Goal: Information Seeking & Learning: Compare options

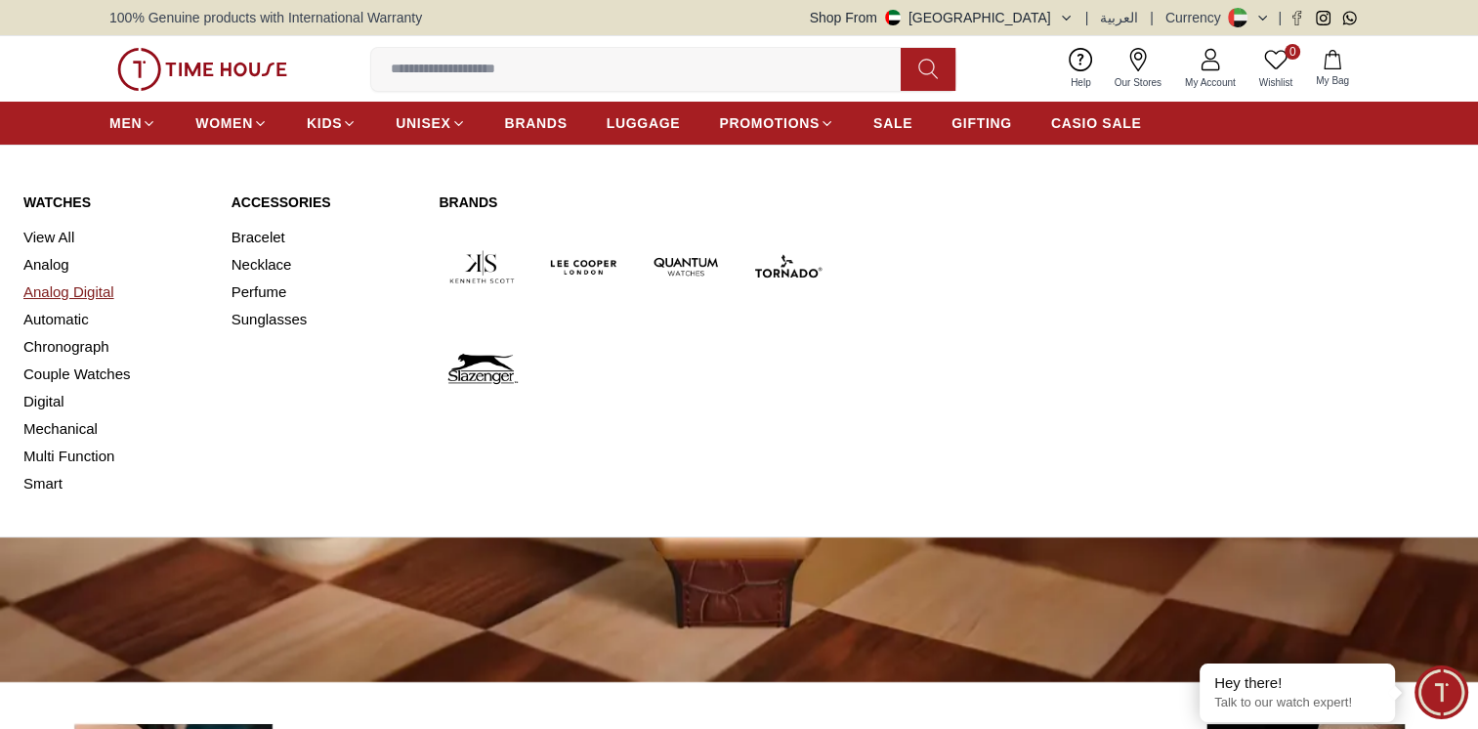
click at [45, 289] on link "Analog Digital" at bounding box center [115, 291] width 185 height 27
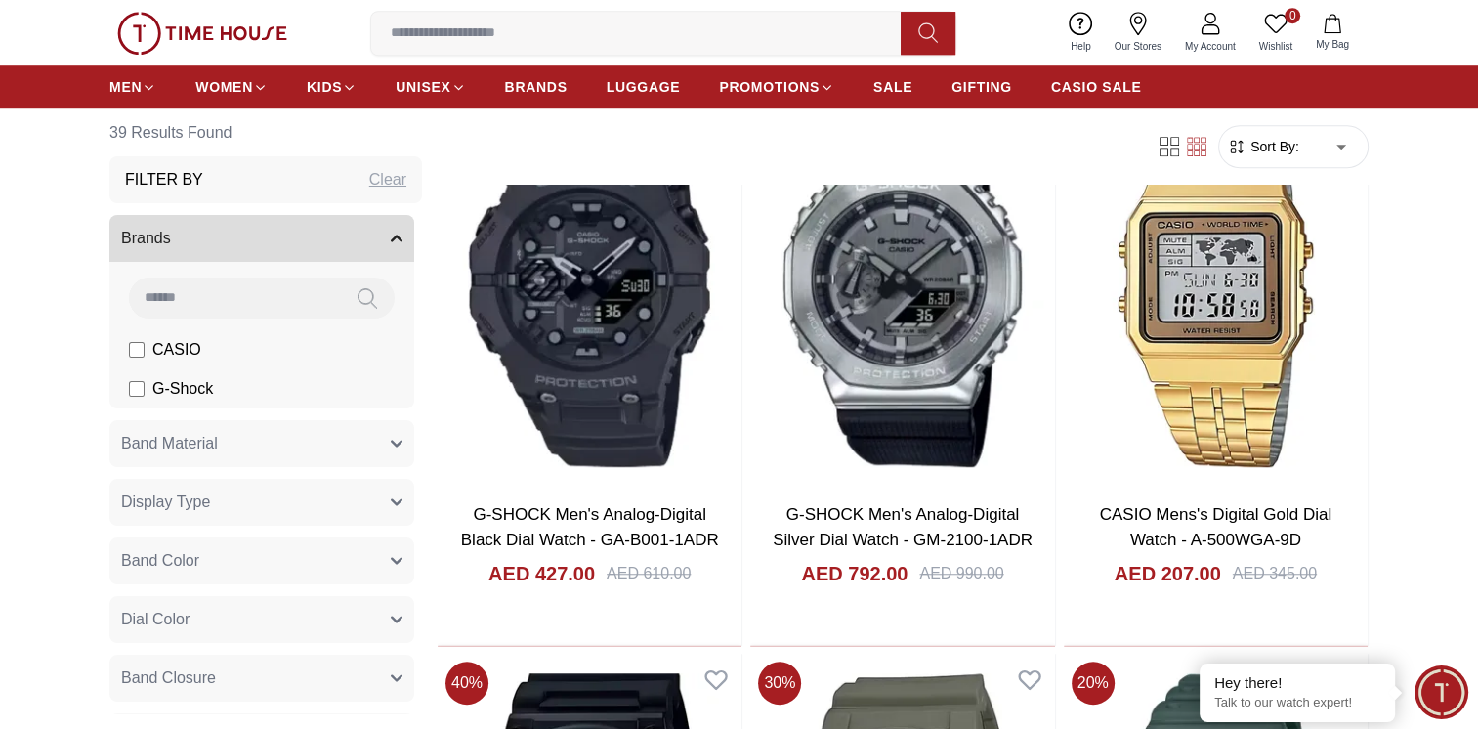
scroll to position [1368, 0]
click at [299, 242] on button "Brands" at bounding box center [261, 238] width 305 height 47
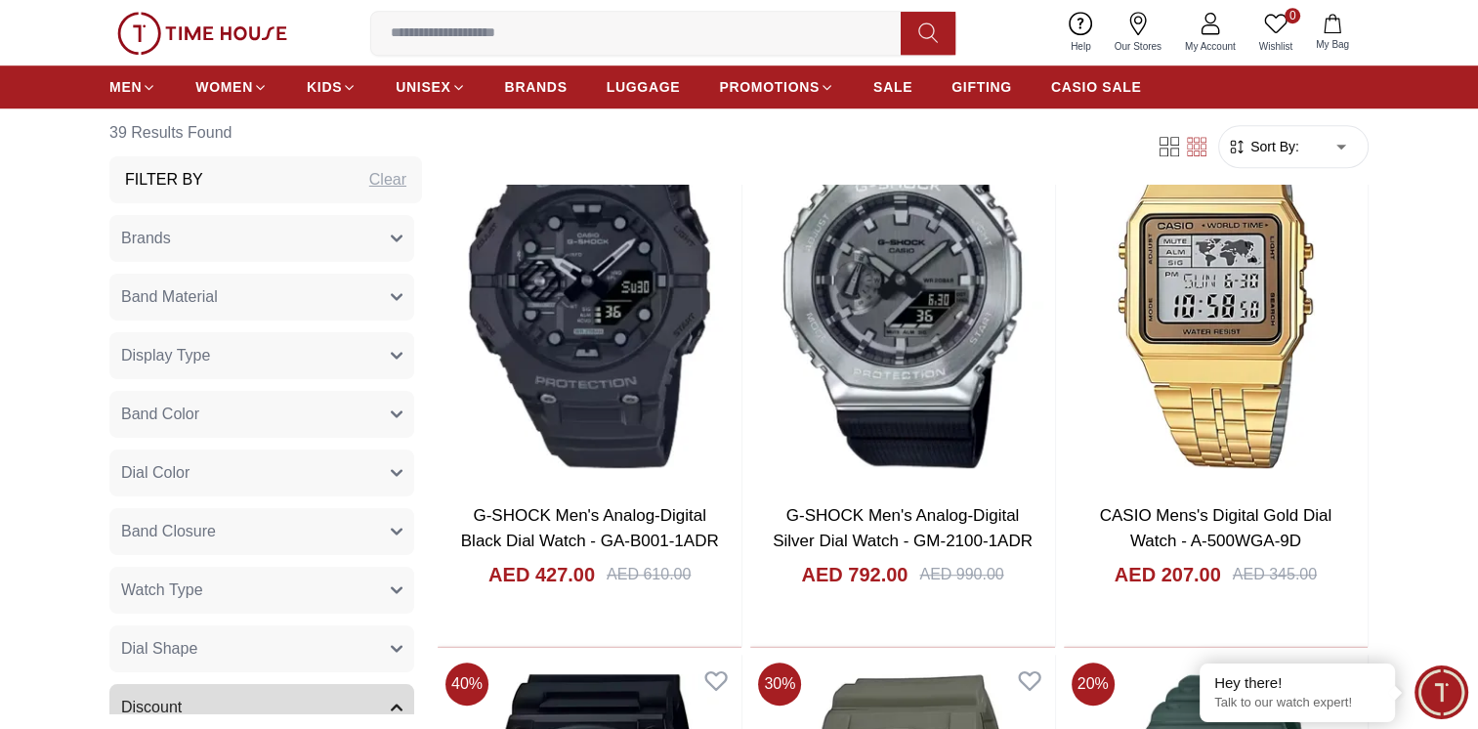
click at [371, 174] on div "Clear" at bounding box center [387, 179] width 37 height 23
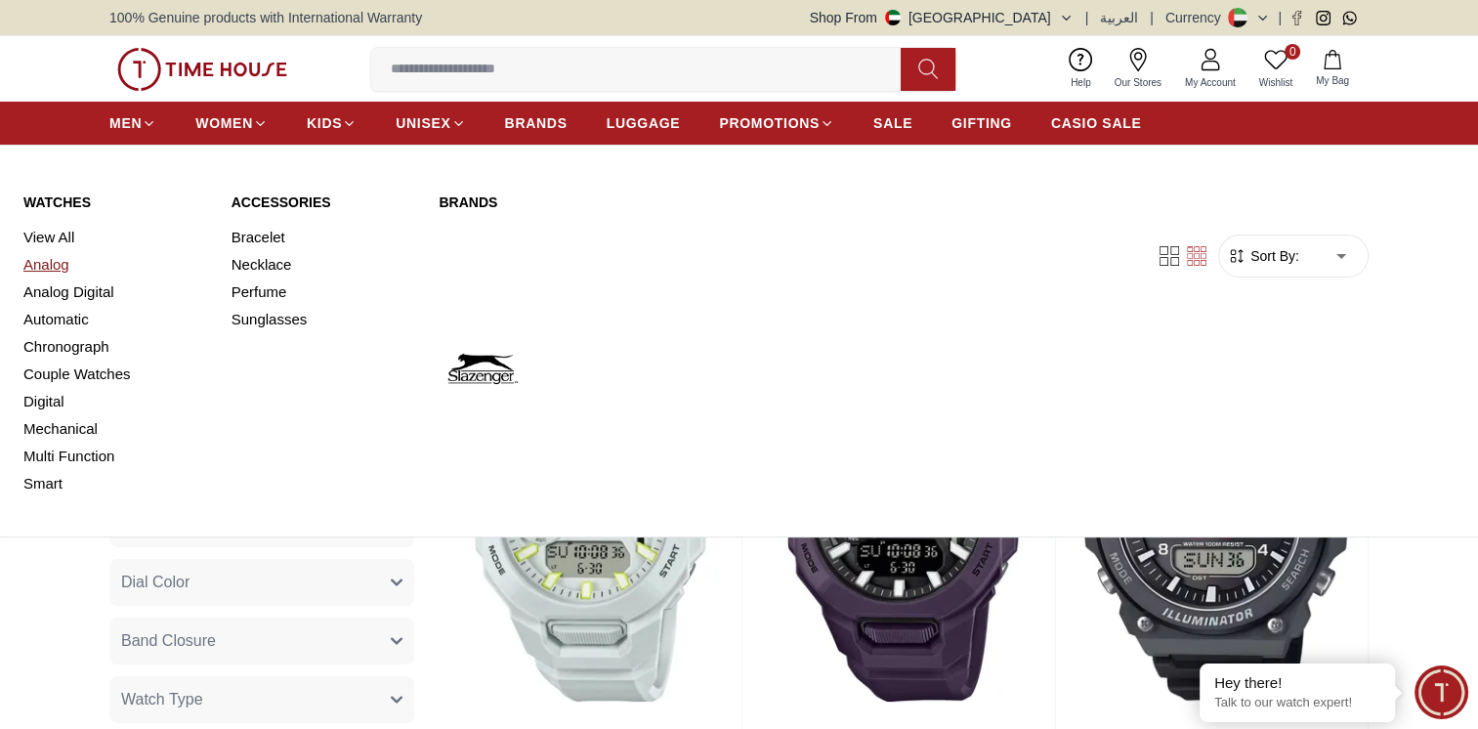
click at [47, 258] on link "Analog" at bounding box center [115, 264] width 185 height 27
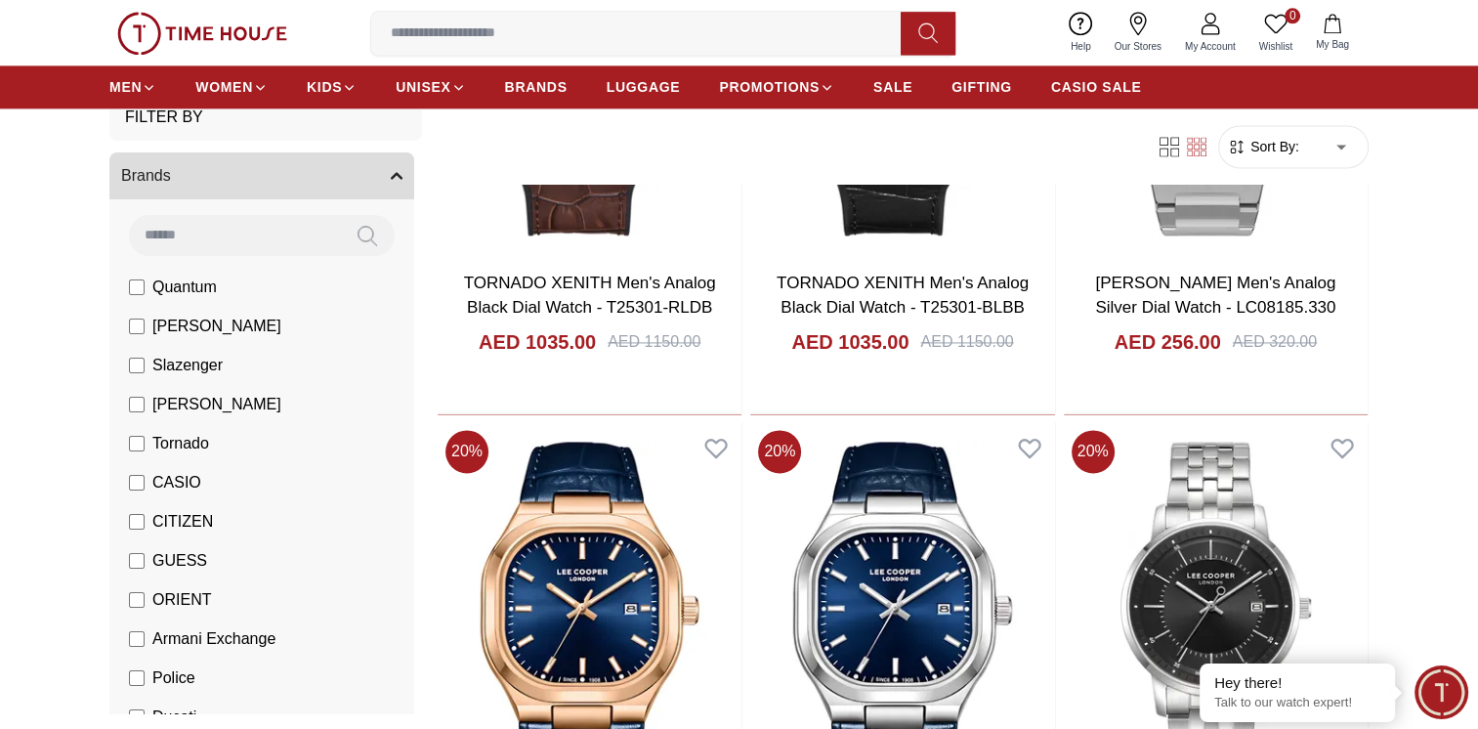
scroll to position [98, 0]
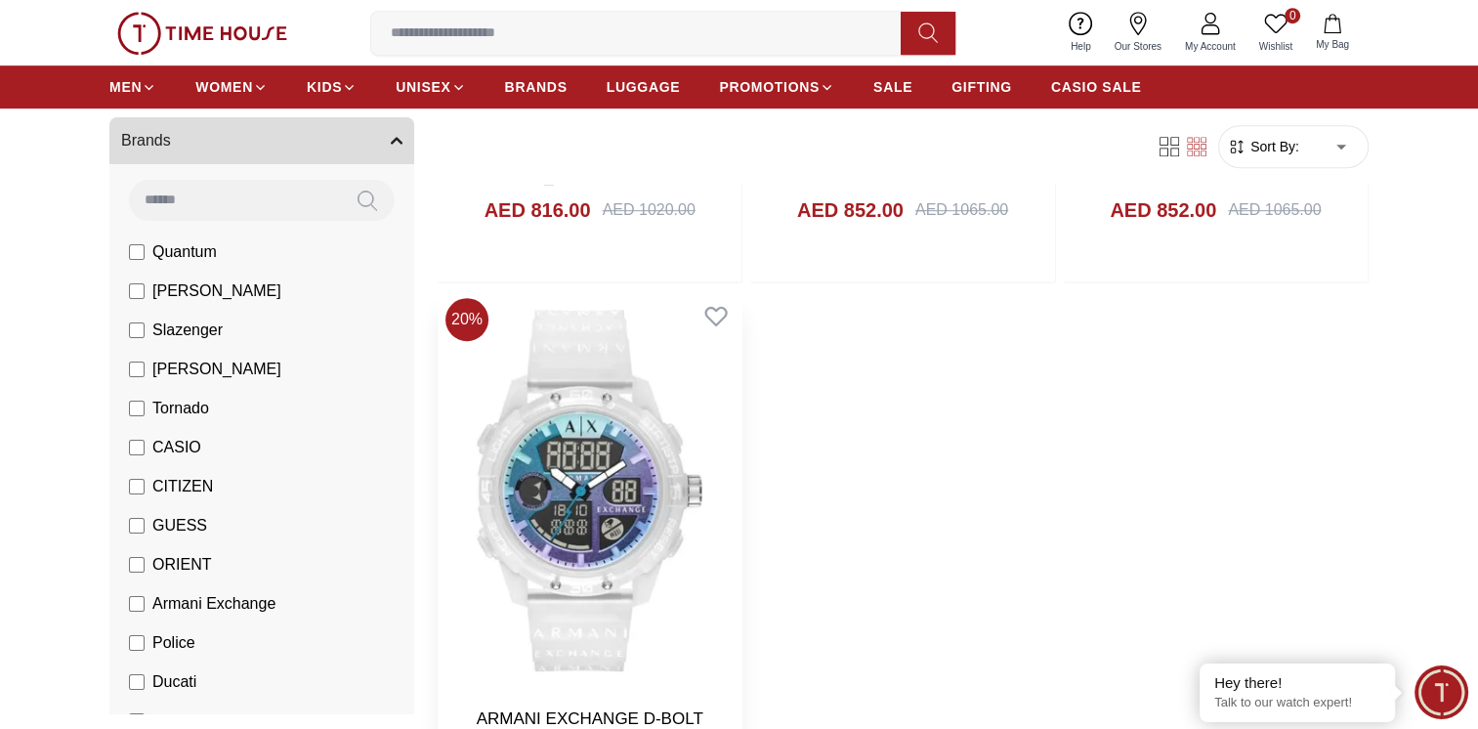
scroll to position [1172, 0]
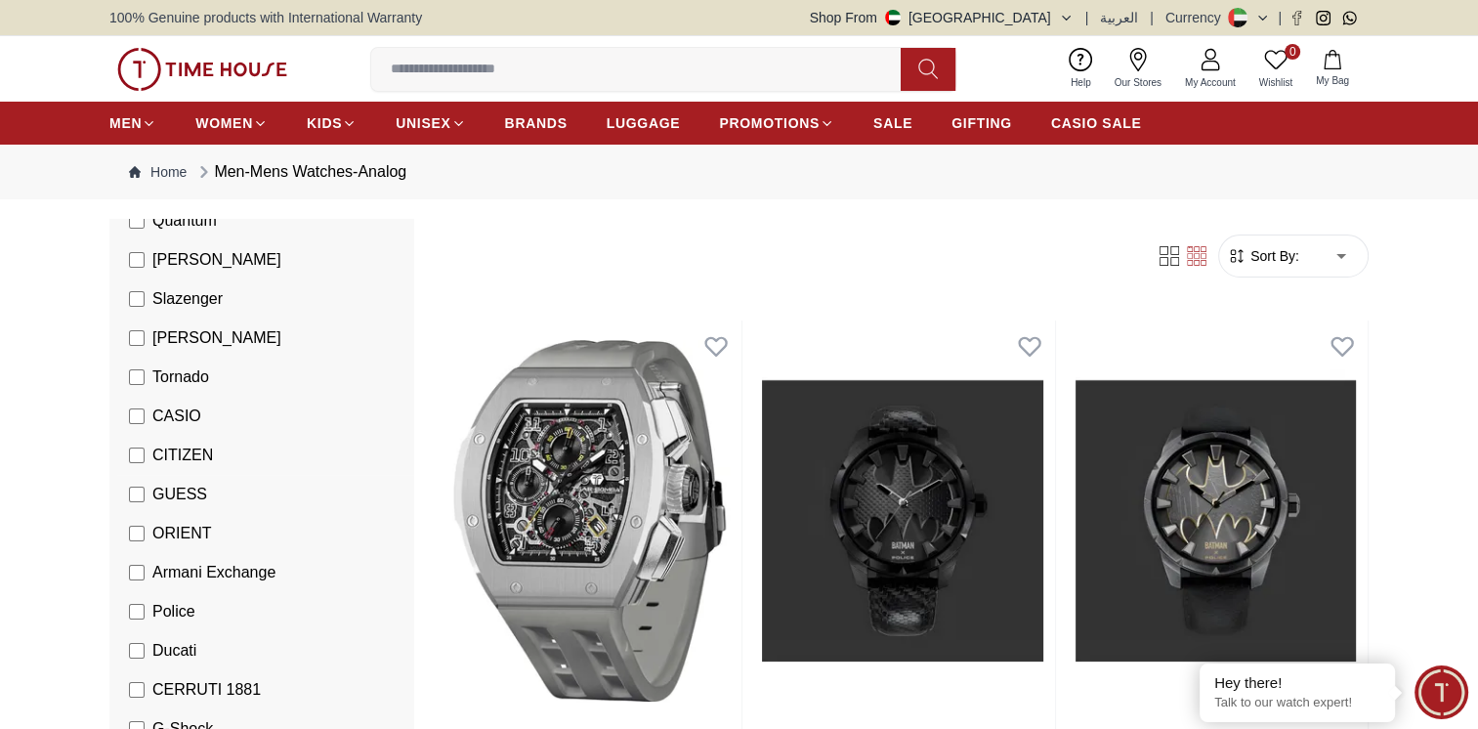
scroll to position [391, 0]
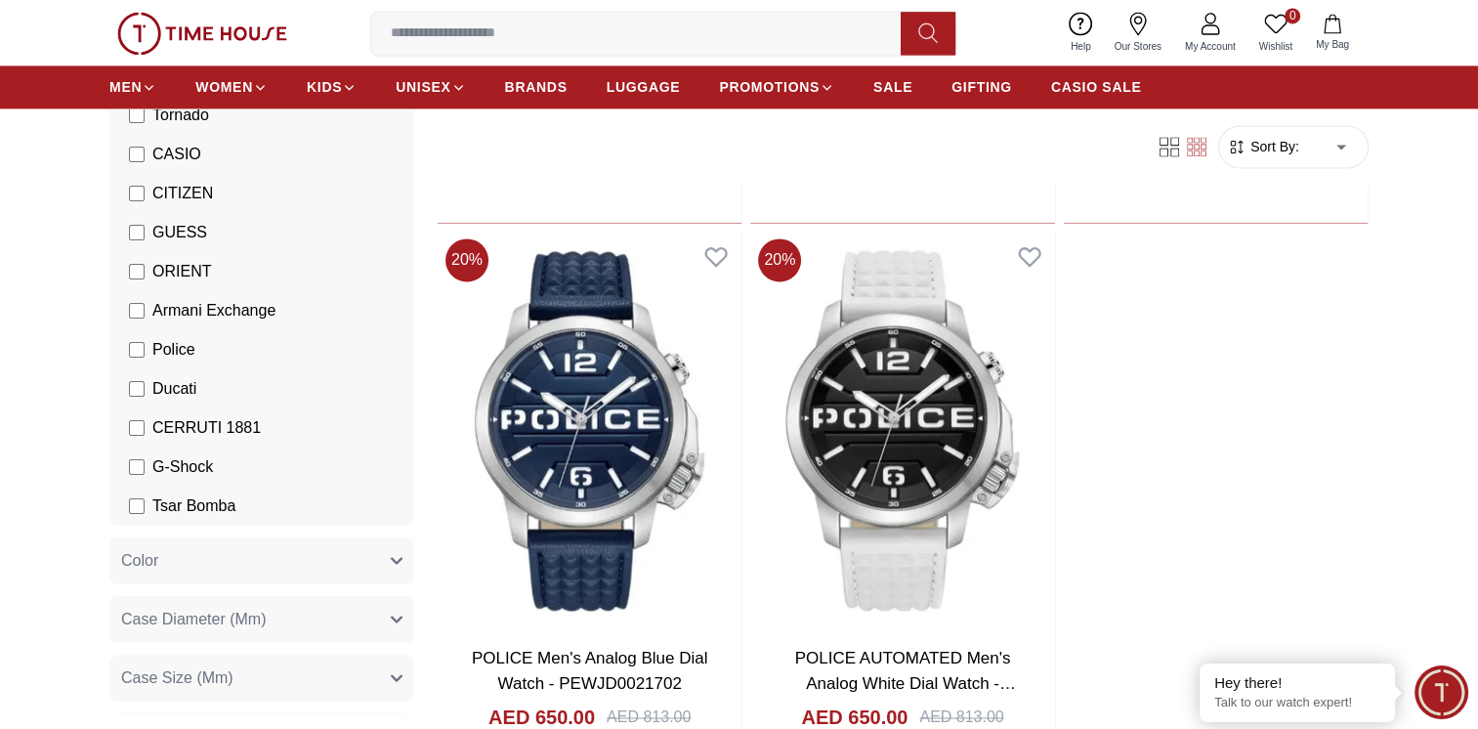
scroll to position [2931, 0]
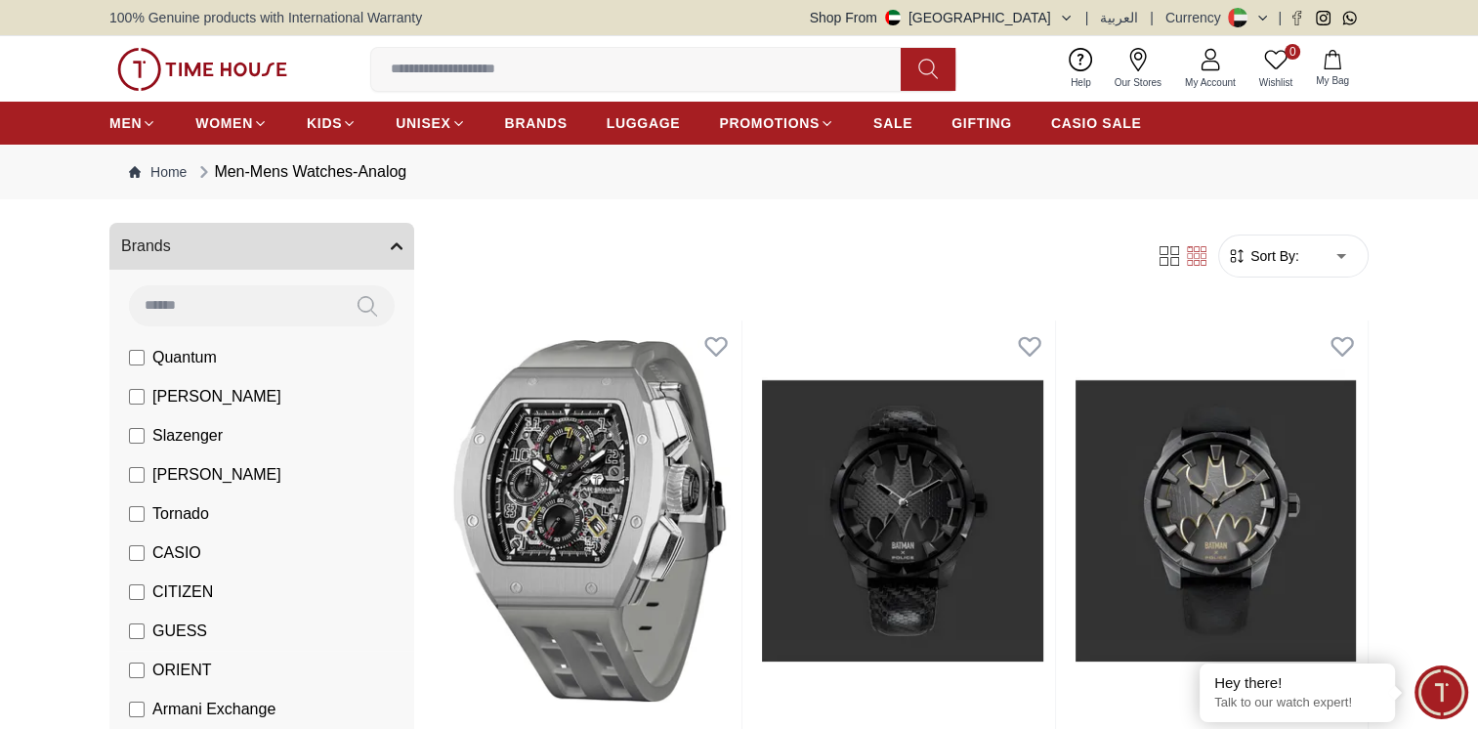
scroll to position [98, 0]
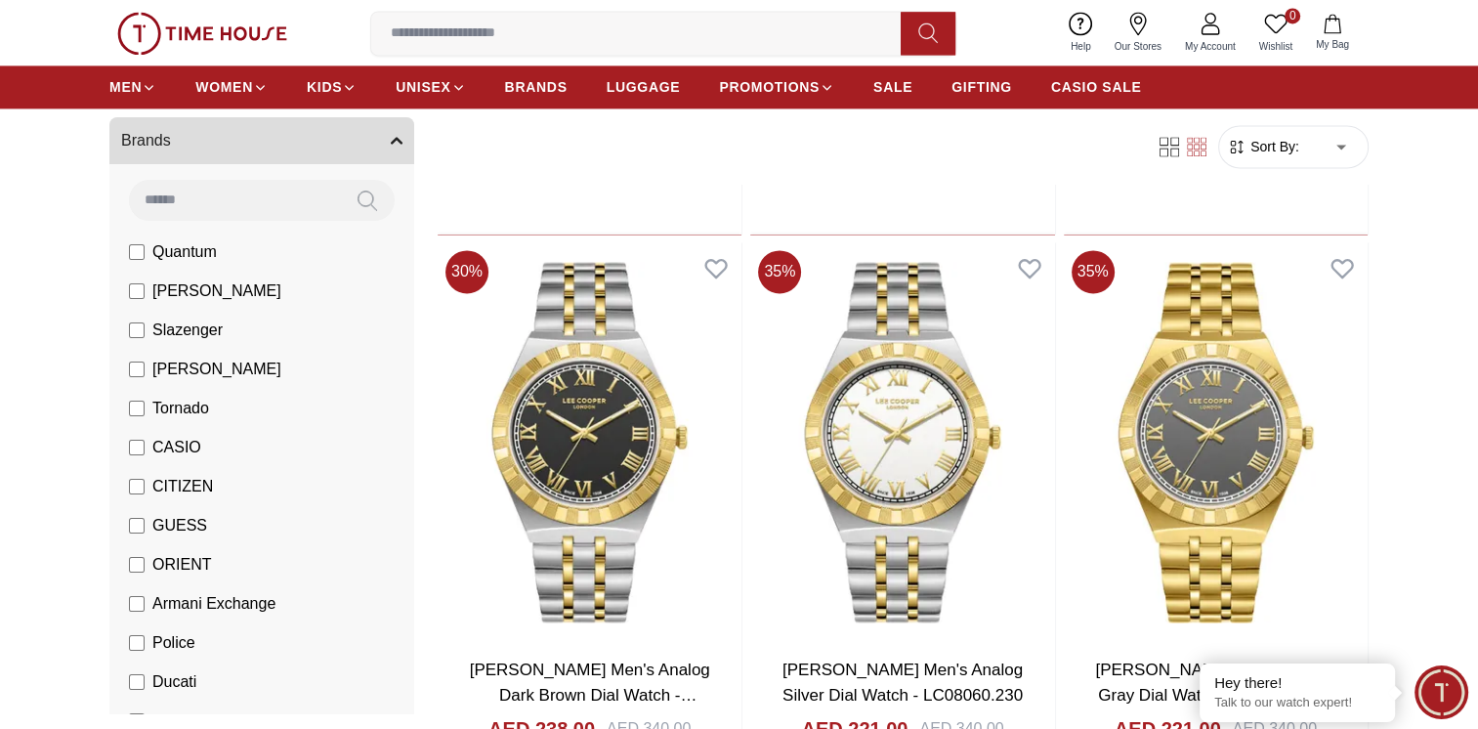
scroll to position [2931, 0]
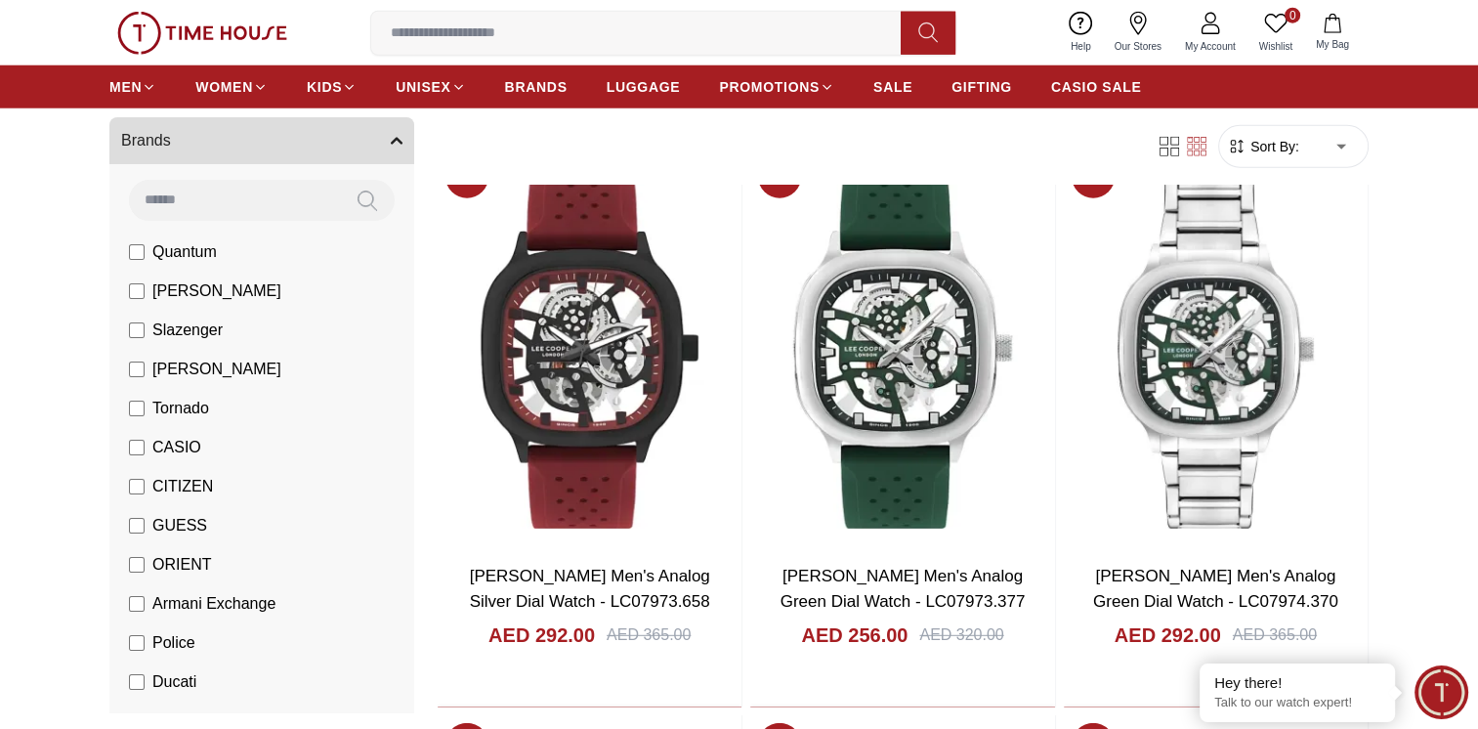
scroll to position [5276, 0]
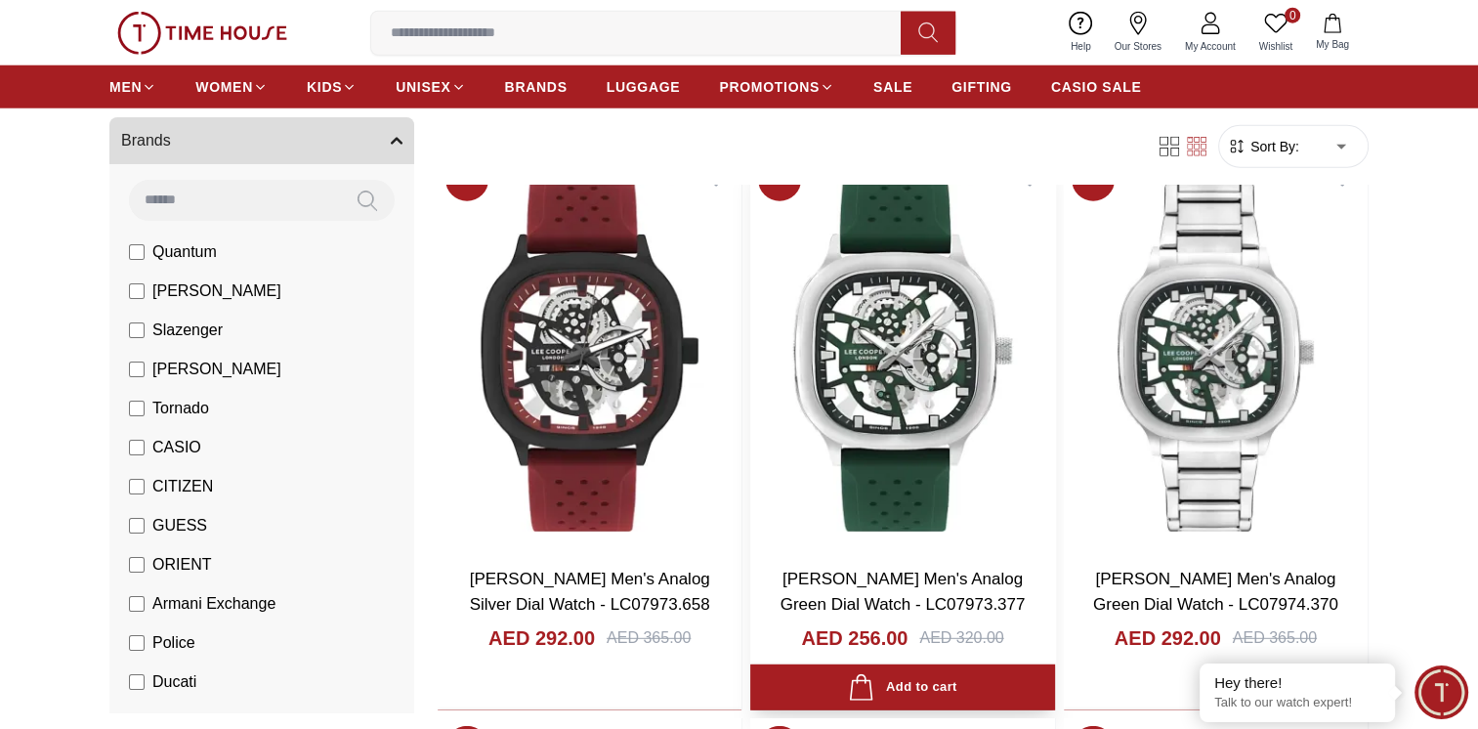
click at [908, 405] on img at bounding box center [902, 350] width 304 height 401
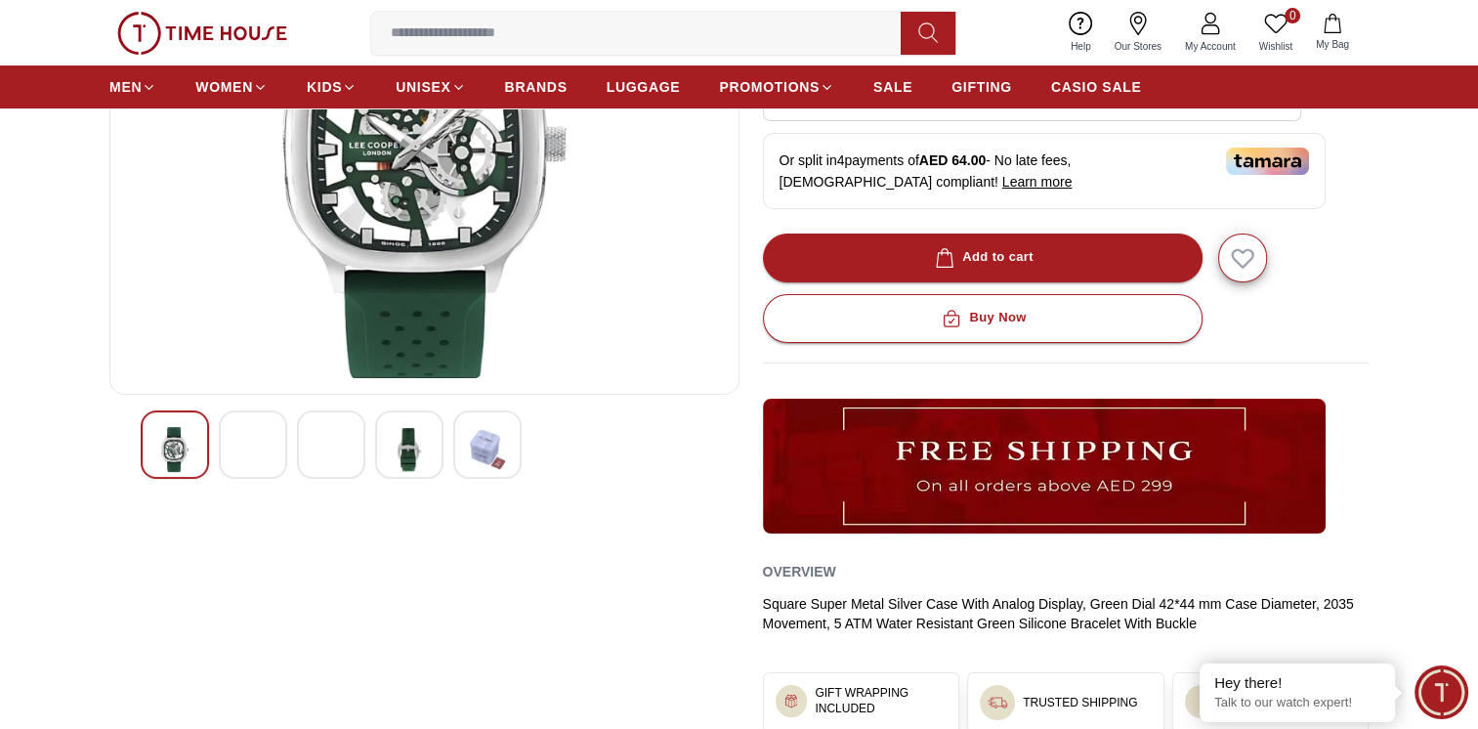
scroll to position [293, 0]
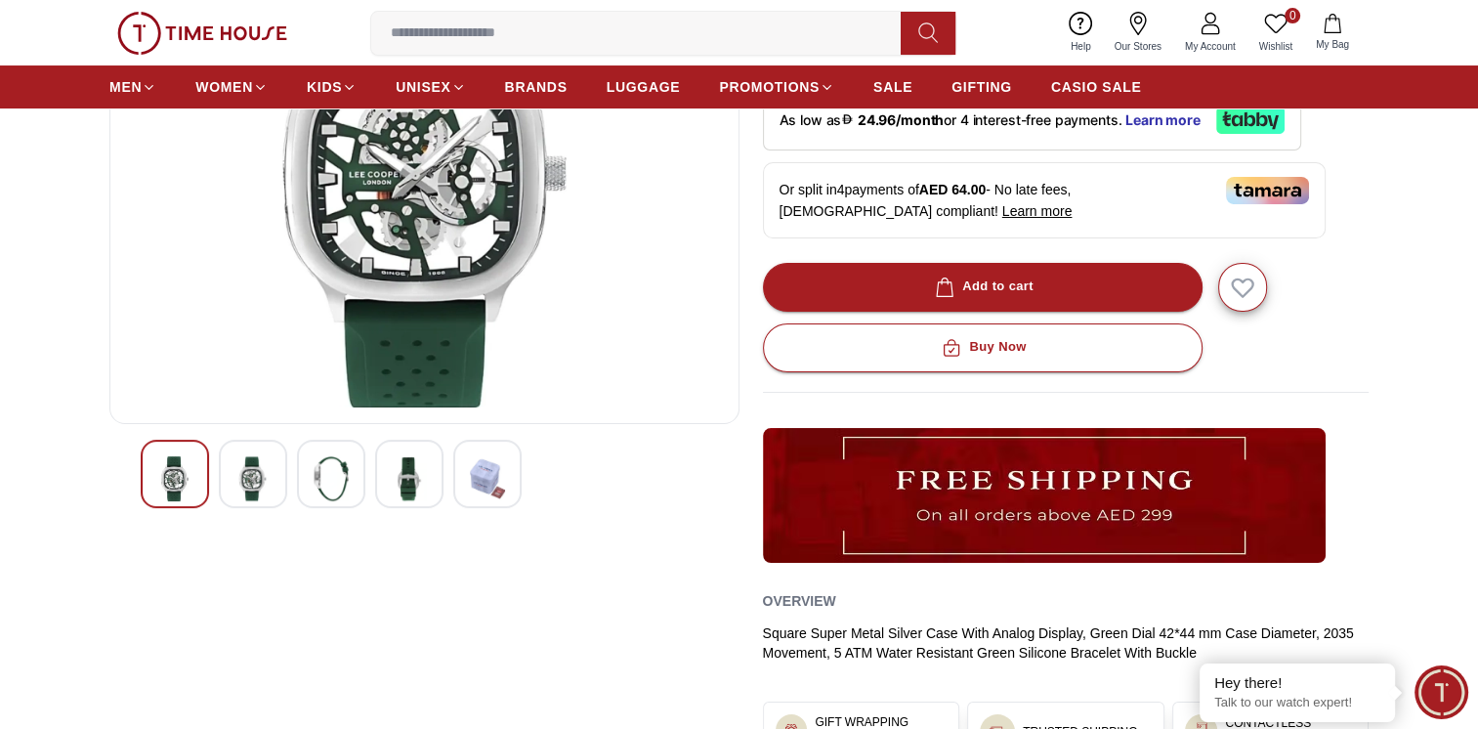
click at [262, 472] on img at bounding box center [252, 478] width 35 height 45
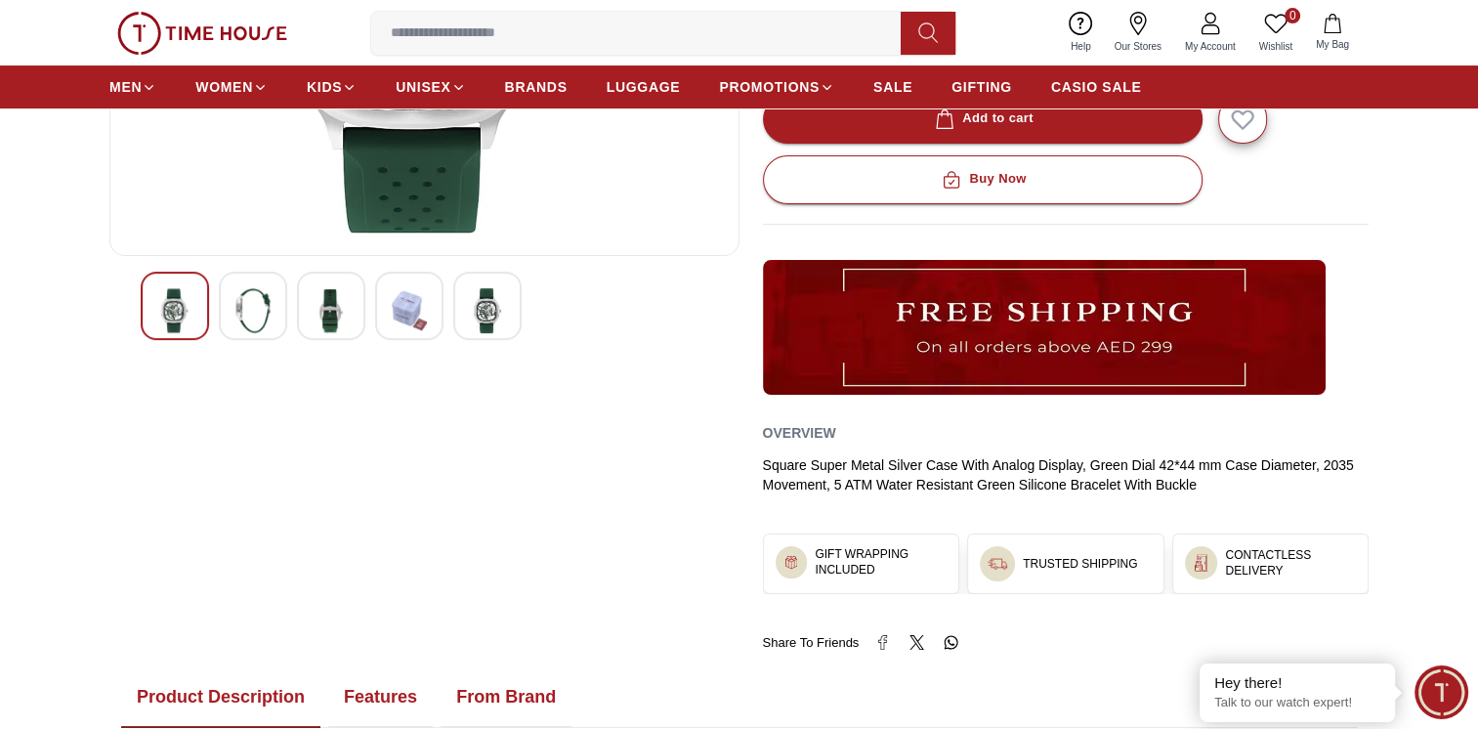
scroll to position [488, 0]
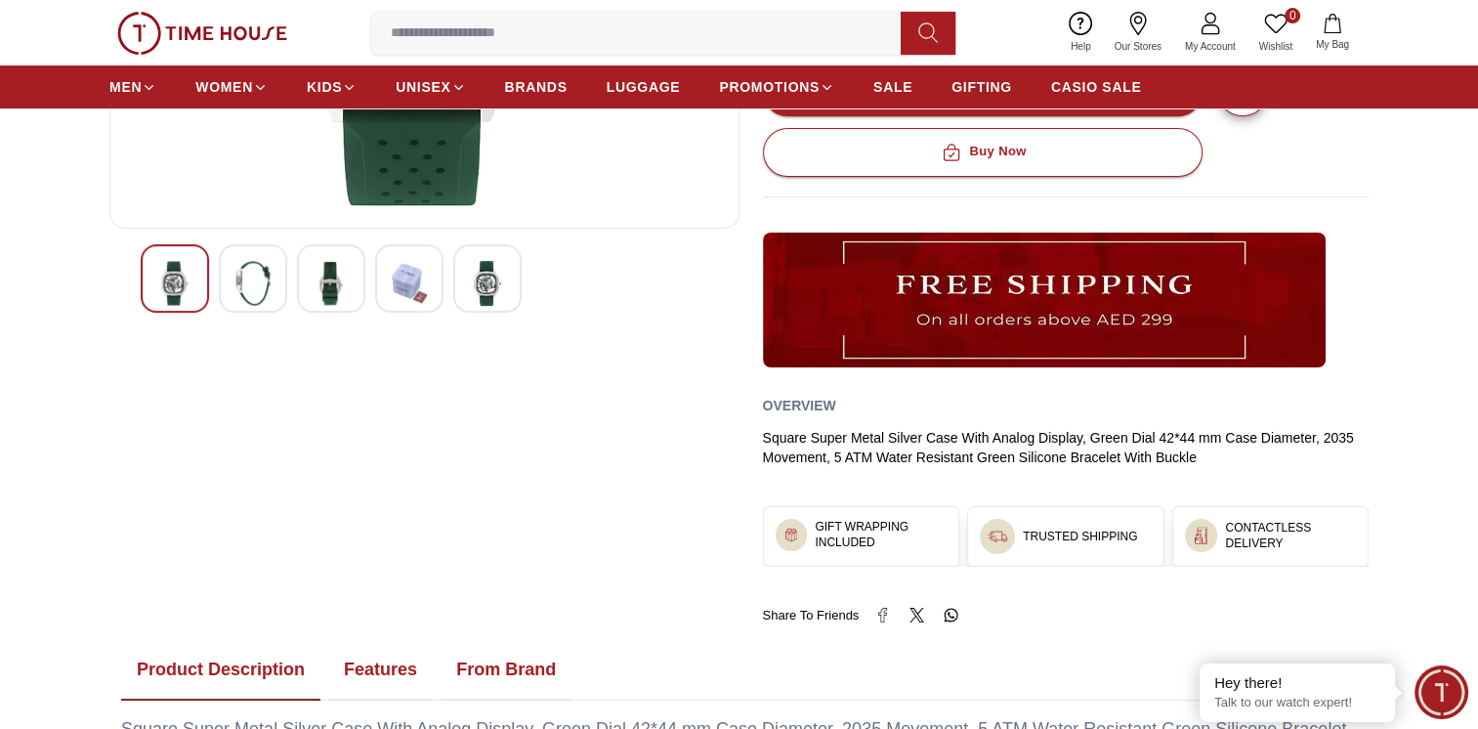
click at [326, 287] on img at bounding box center [331, 283] width 35 height 45
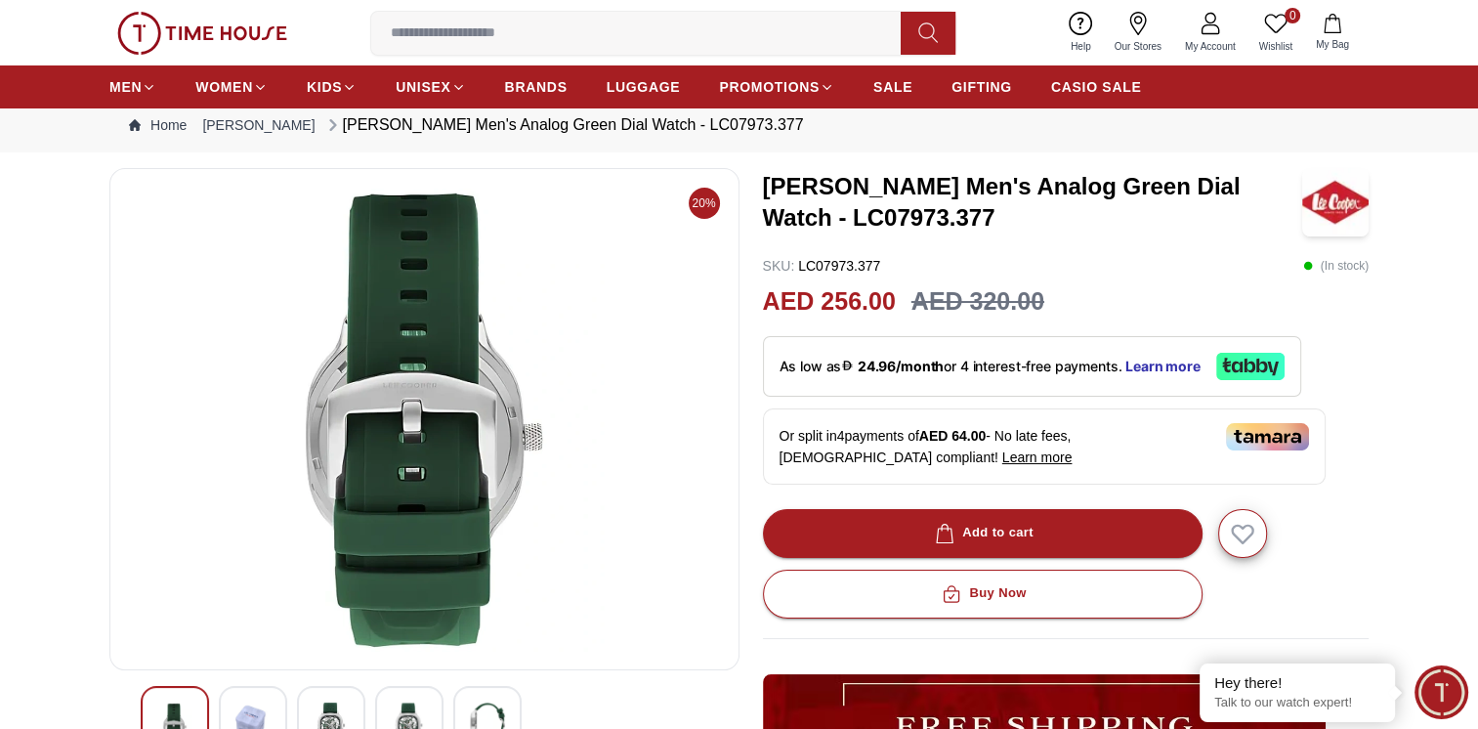
scroll to position [0, 0]
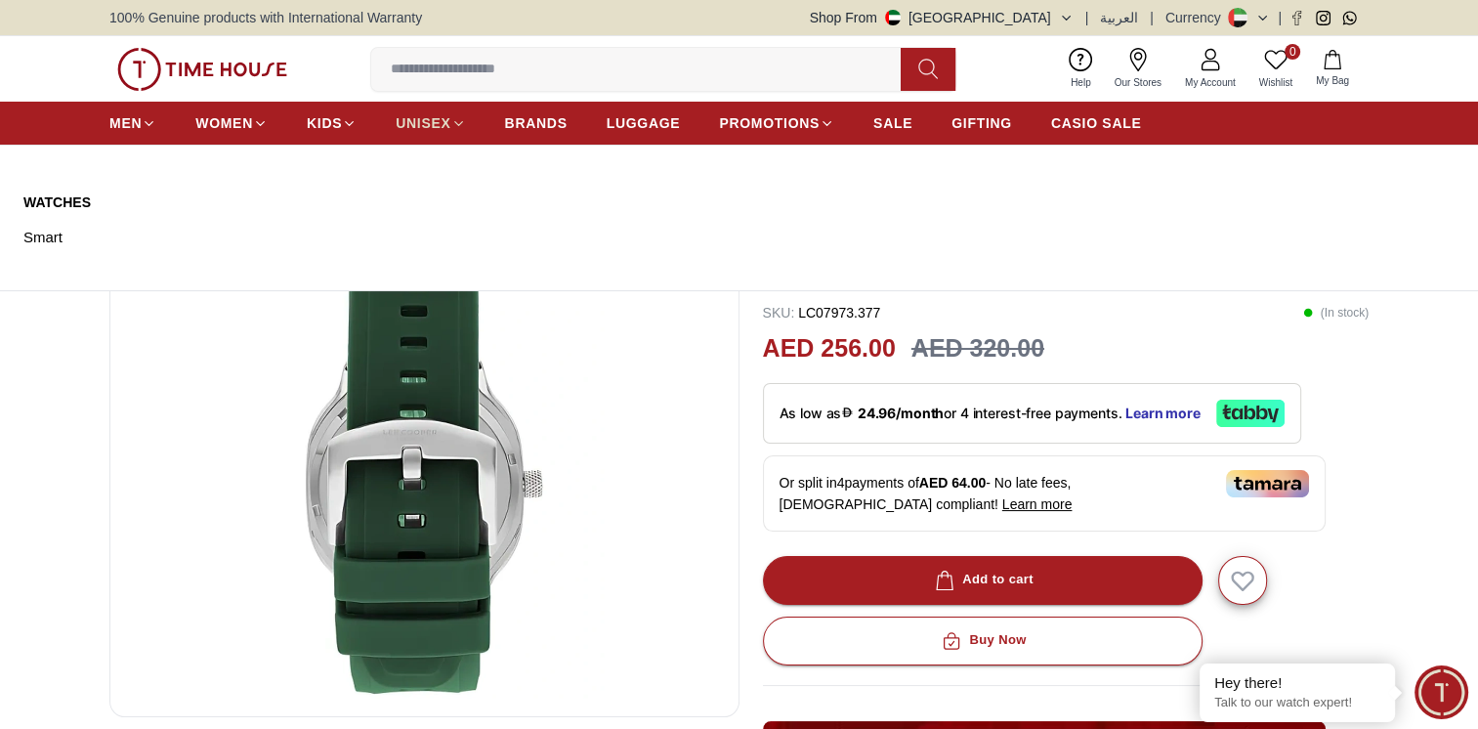
click at [427, 119] on span "UNISEX" at bounding box center [423, 123] width 55 height 20
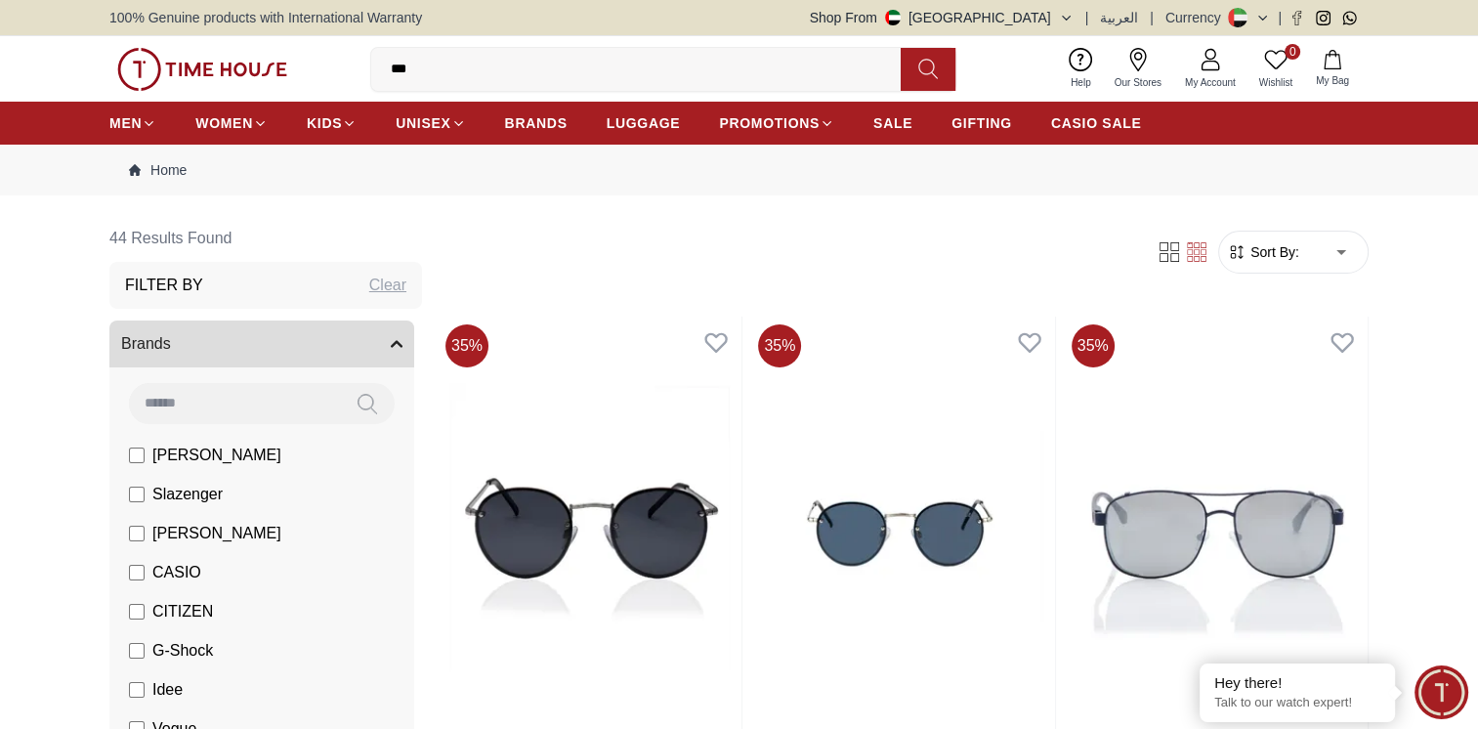
click at [379, 284] on div "Clear" at bounding box center [387, 285] width 37 height 23
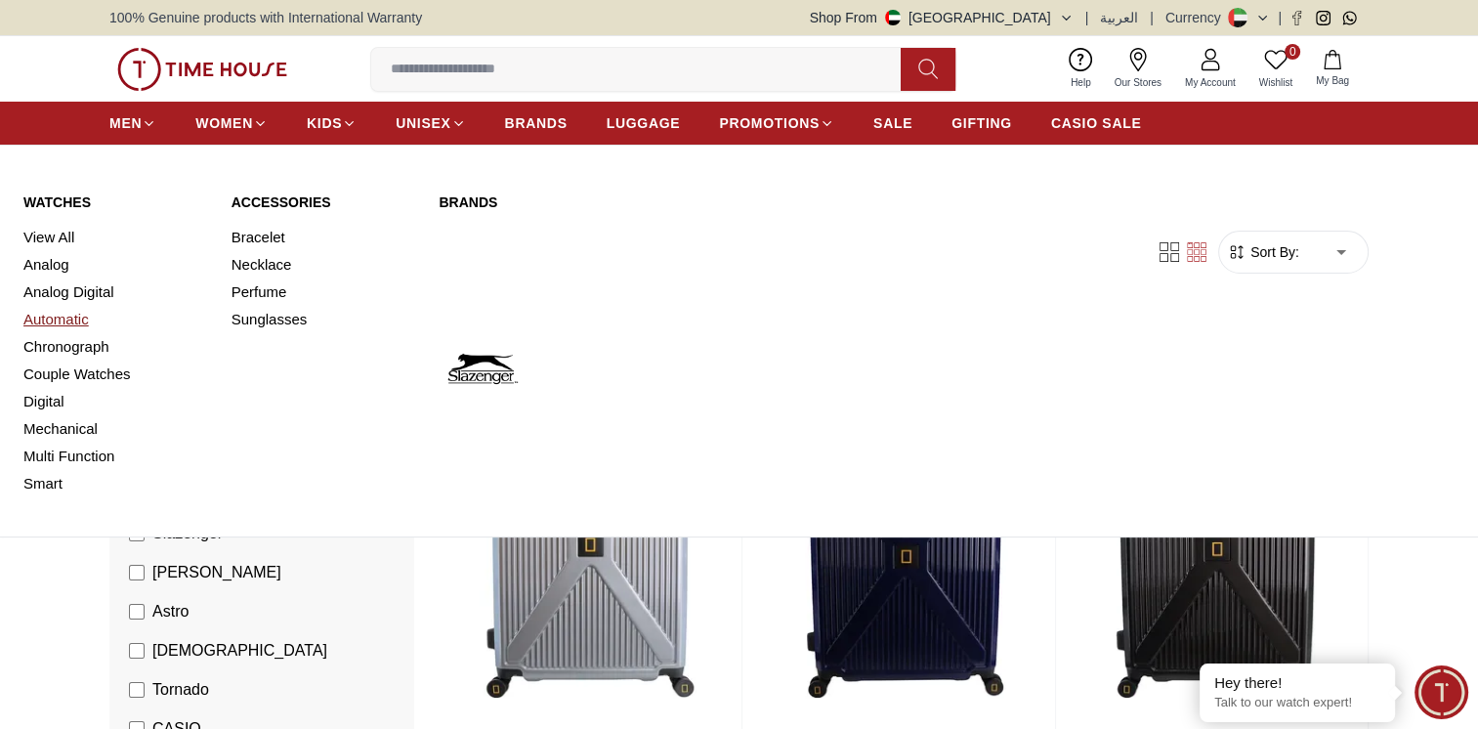
click at [38, 318] on link "Automatic" at bounding box center [115, 319] width 185 height 27
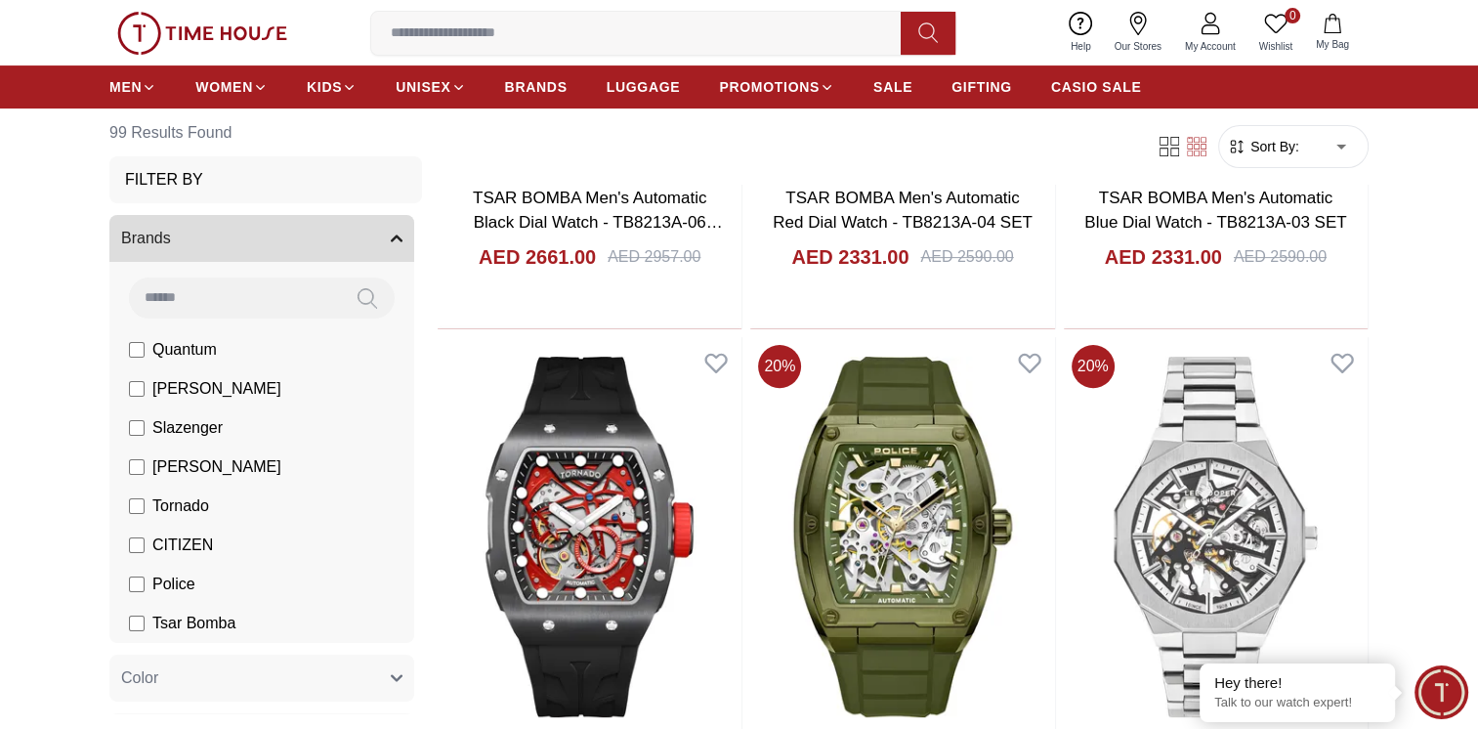
scroll to position [684, 0]
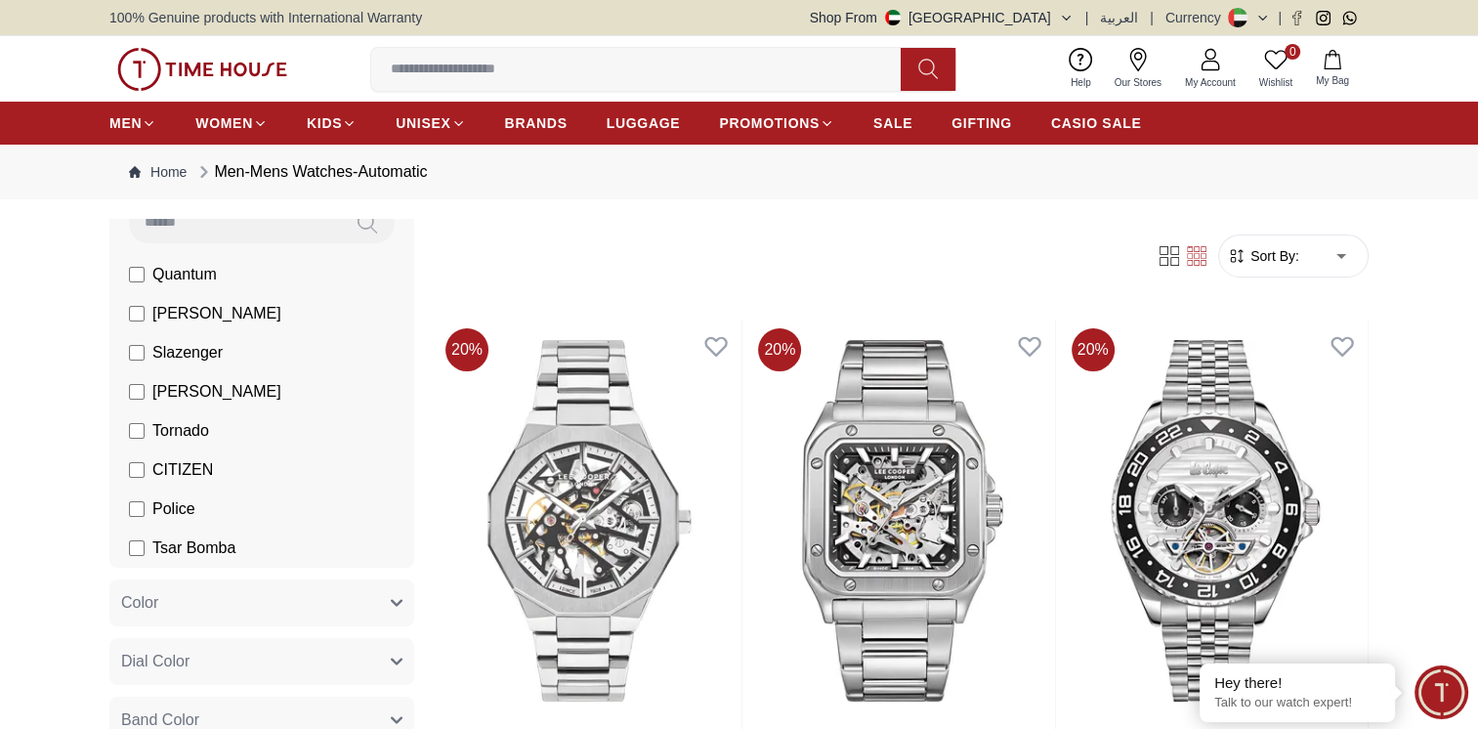
scroll to position [195, 0]
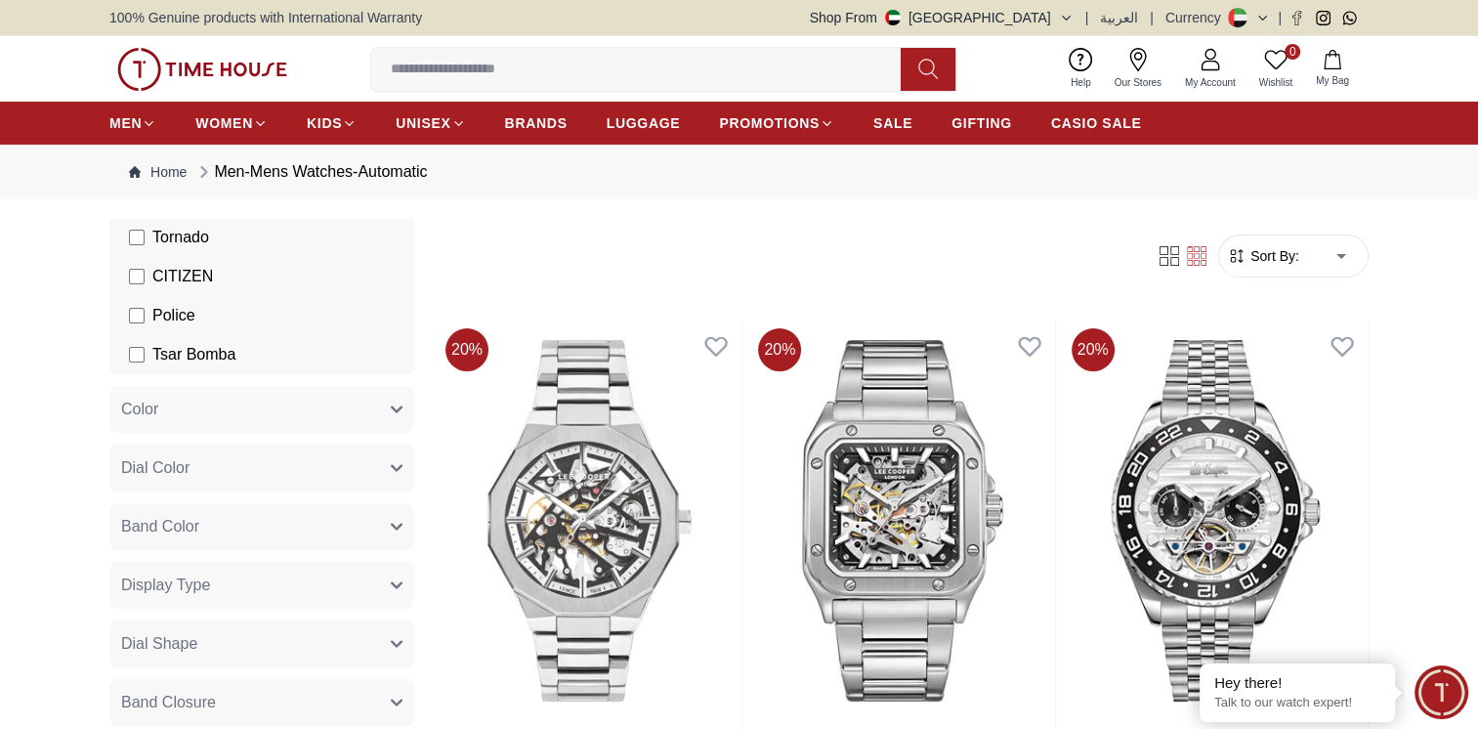
scroll to position [391, 0]
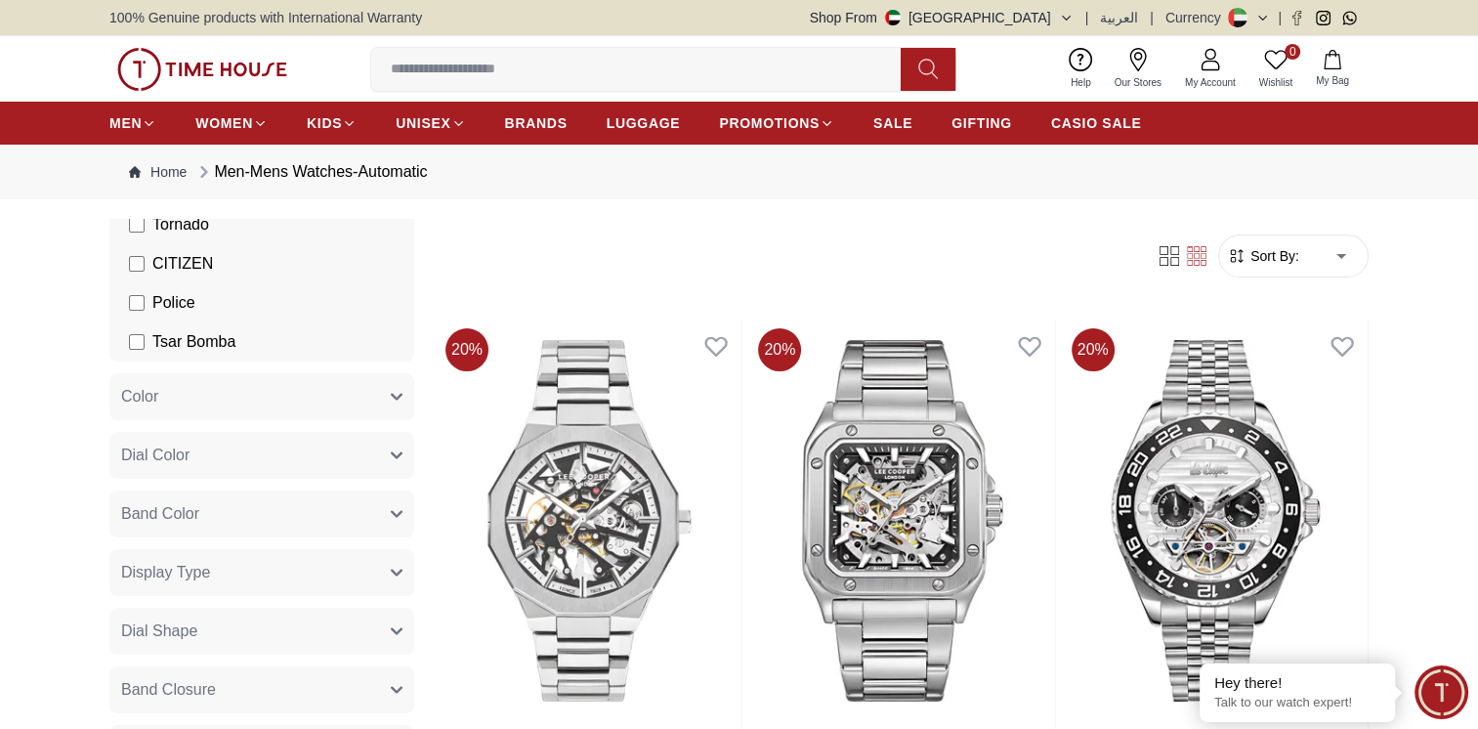
click at [232, 449] on button "Dial Color" at bounding box center [261, 455] width 305 height 47
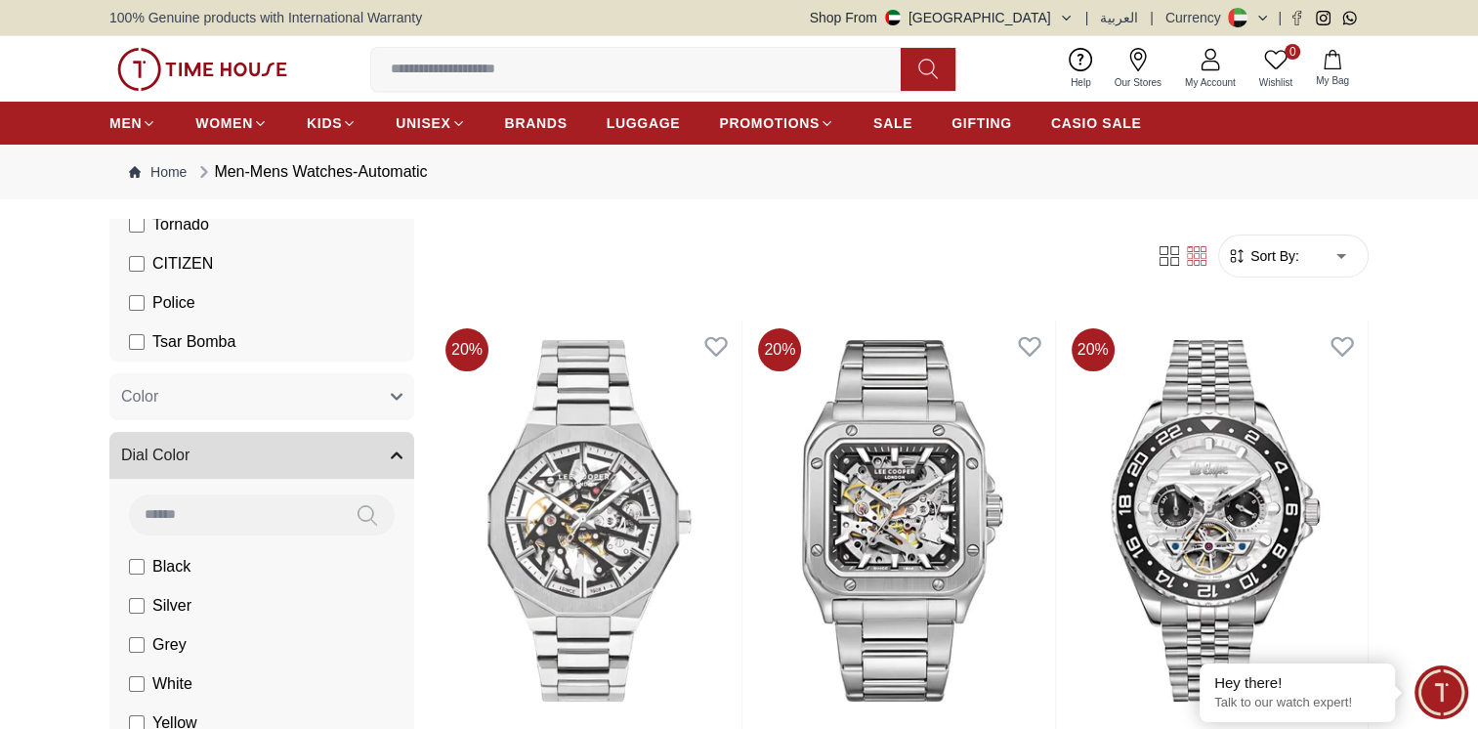
click at [232, 449] on button "Dial Color" at bounding box center [261, 455] width 305 height 47
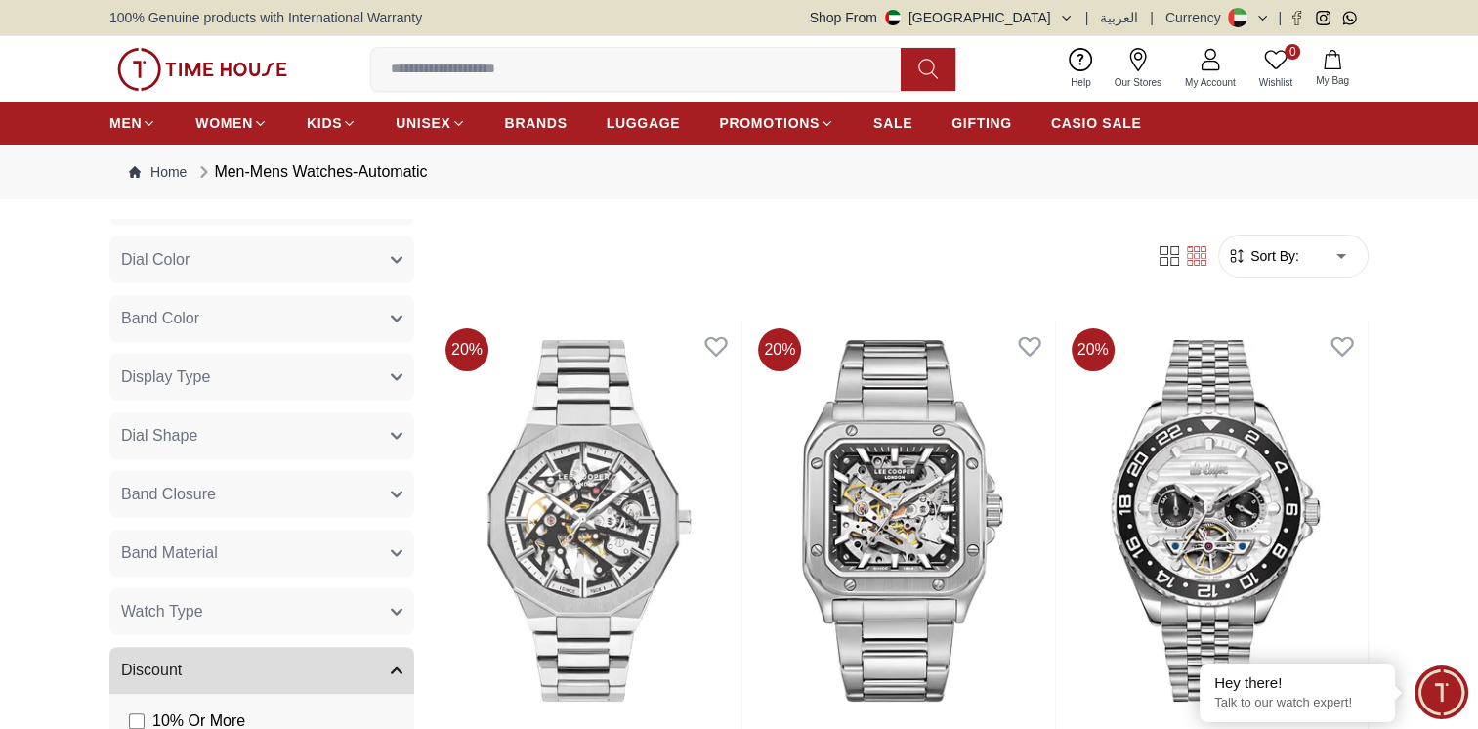
scroll to position [684, 0]
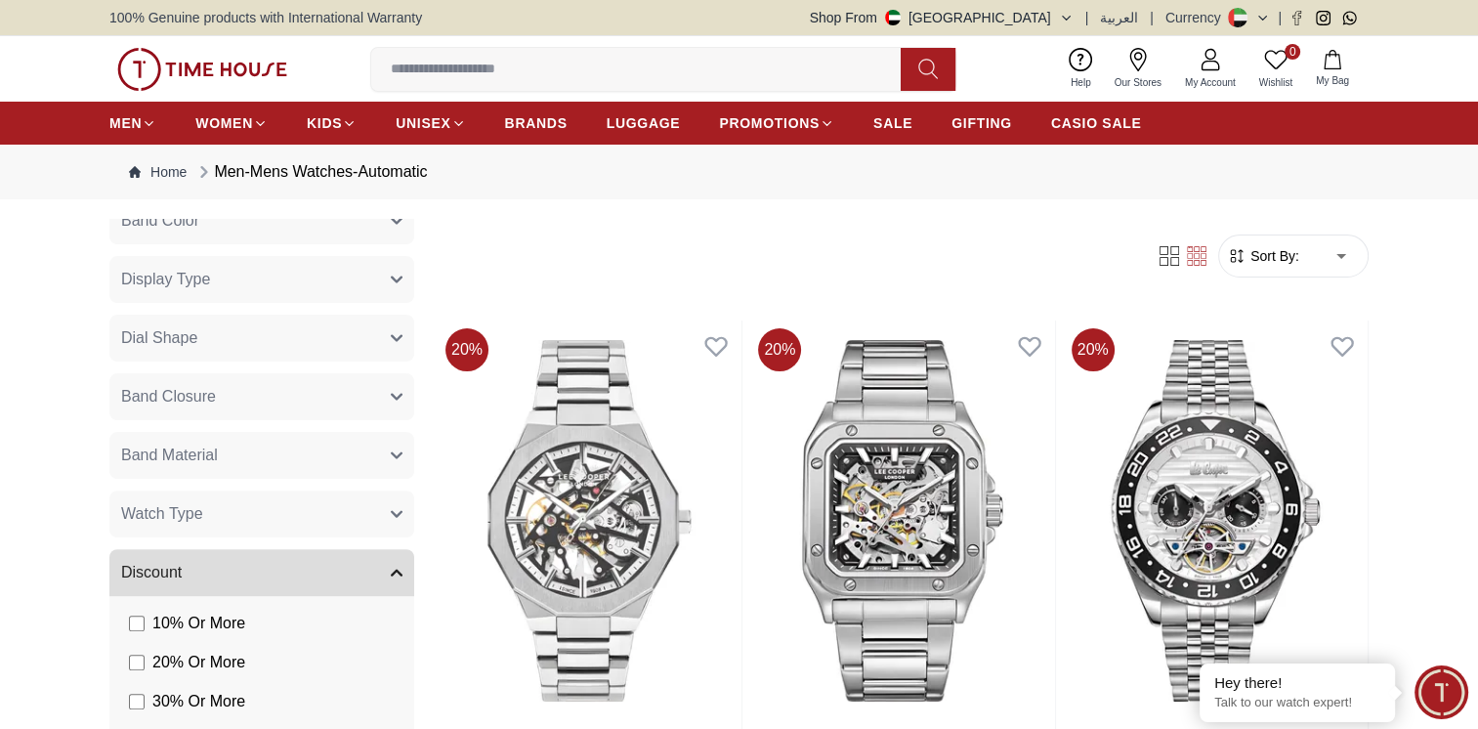
click at [263, 454] on button "Band Material" at bounding box center [261, 455] width 305 height 47
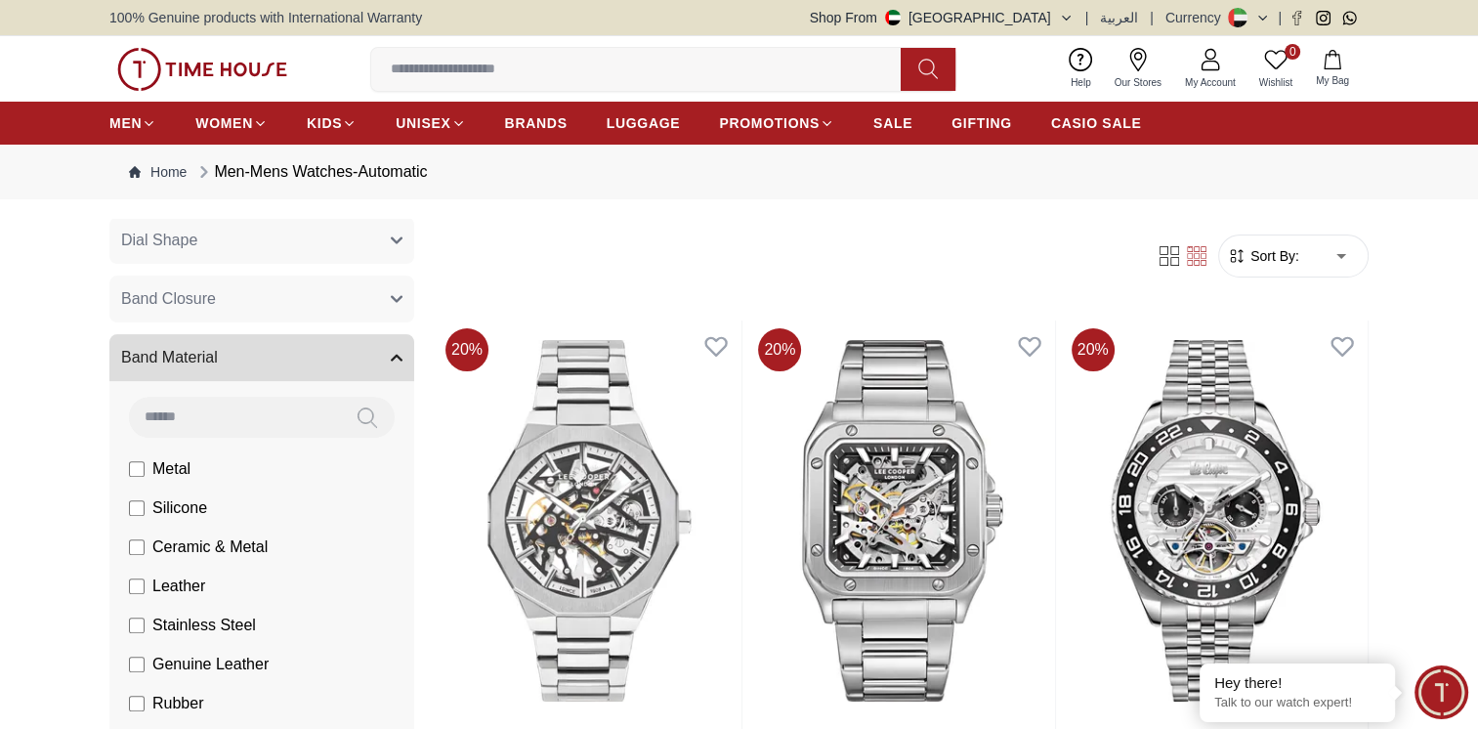
scroll to position [879, 0]
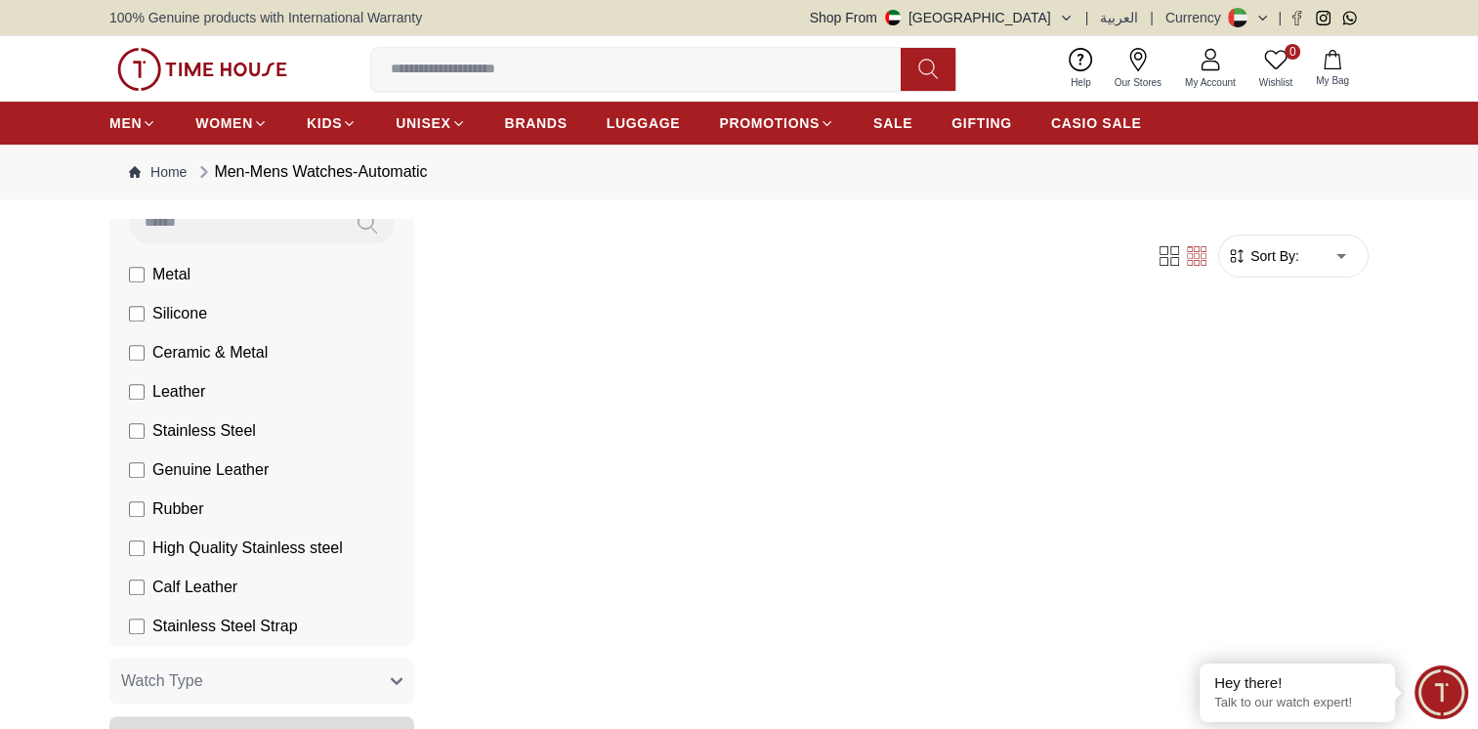
scroll to position [977, 0]
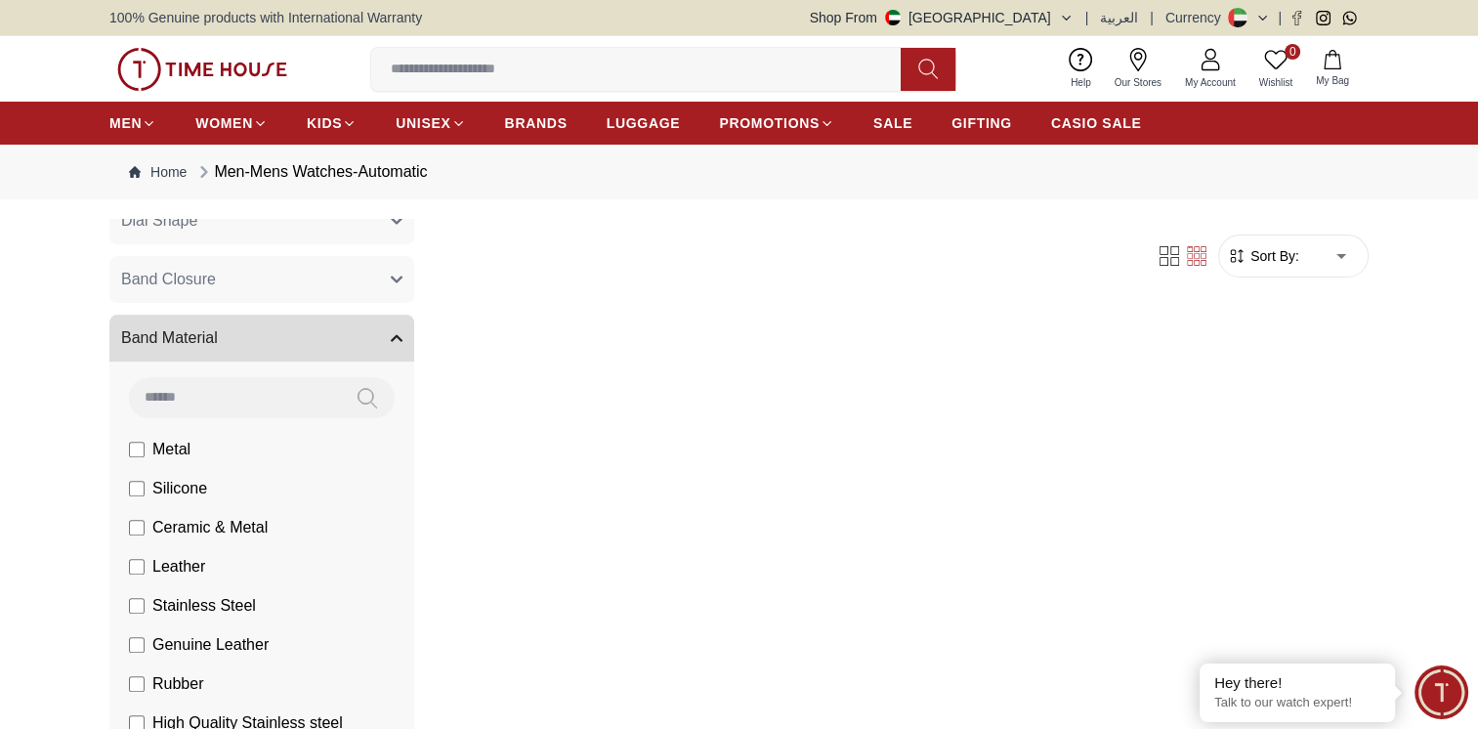
scroll to position [822, 0]
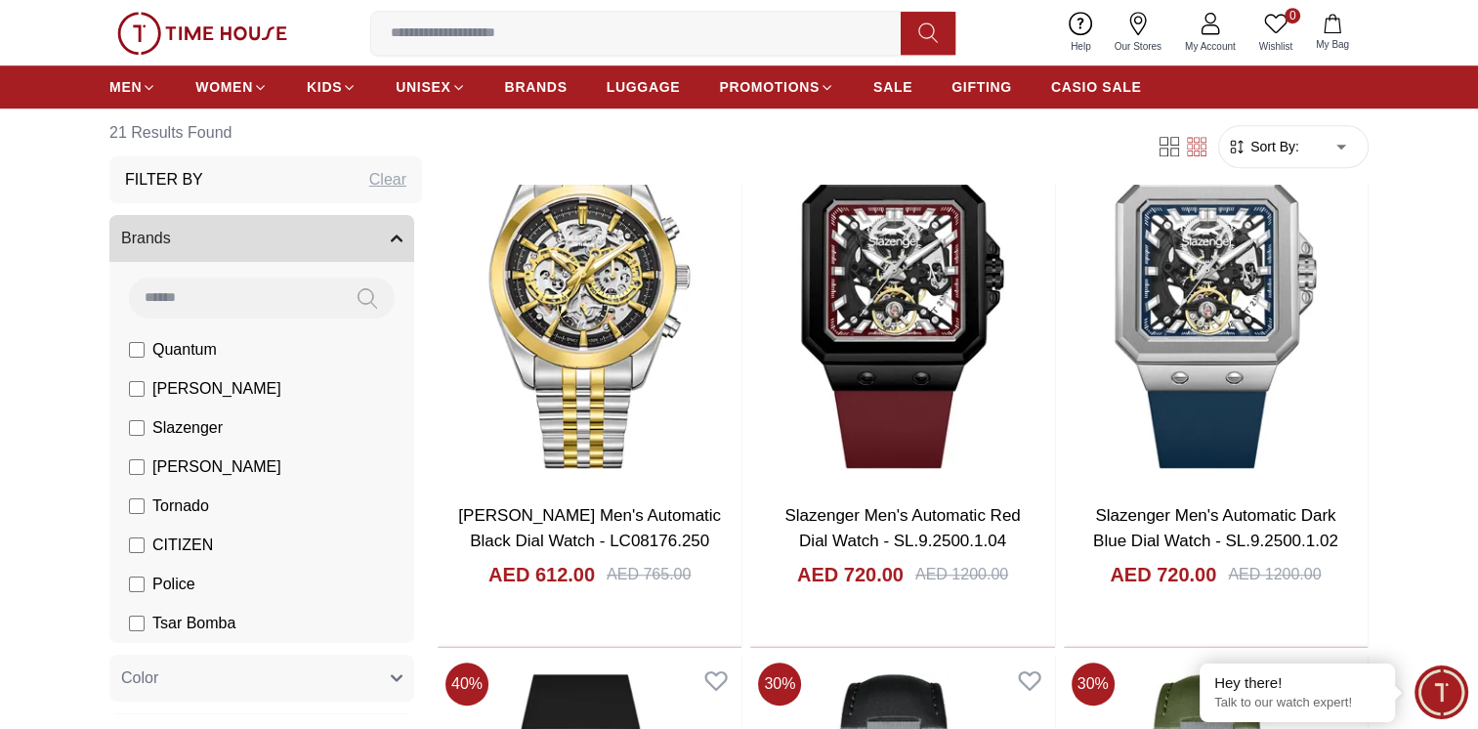
click at [379, 178] on div "Clear" at bounding box center [387, 179] width 37 height 23
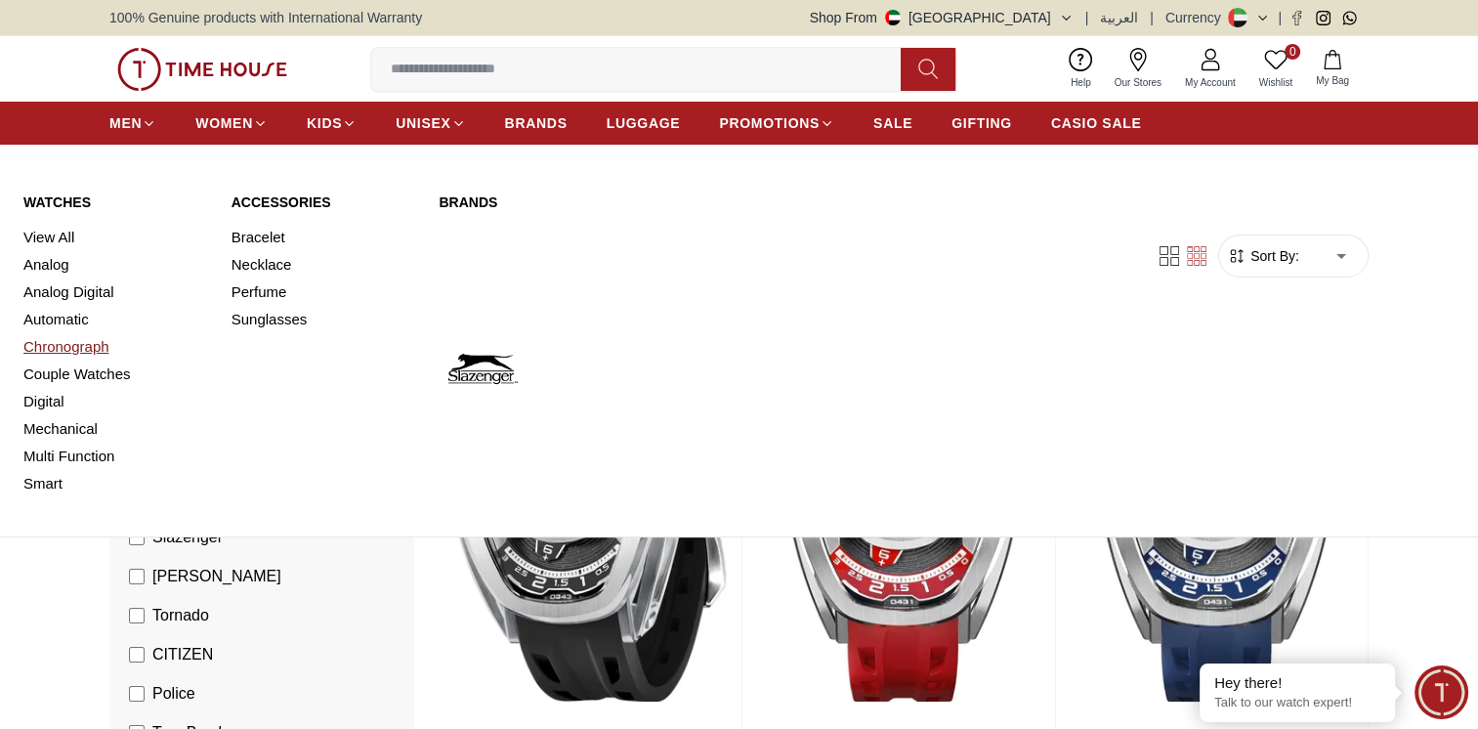
click at [52, 344] on link "Chronograph" at bounding box center [115, 346] width 185 height 27
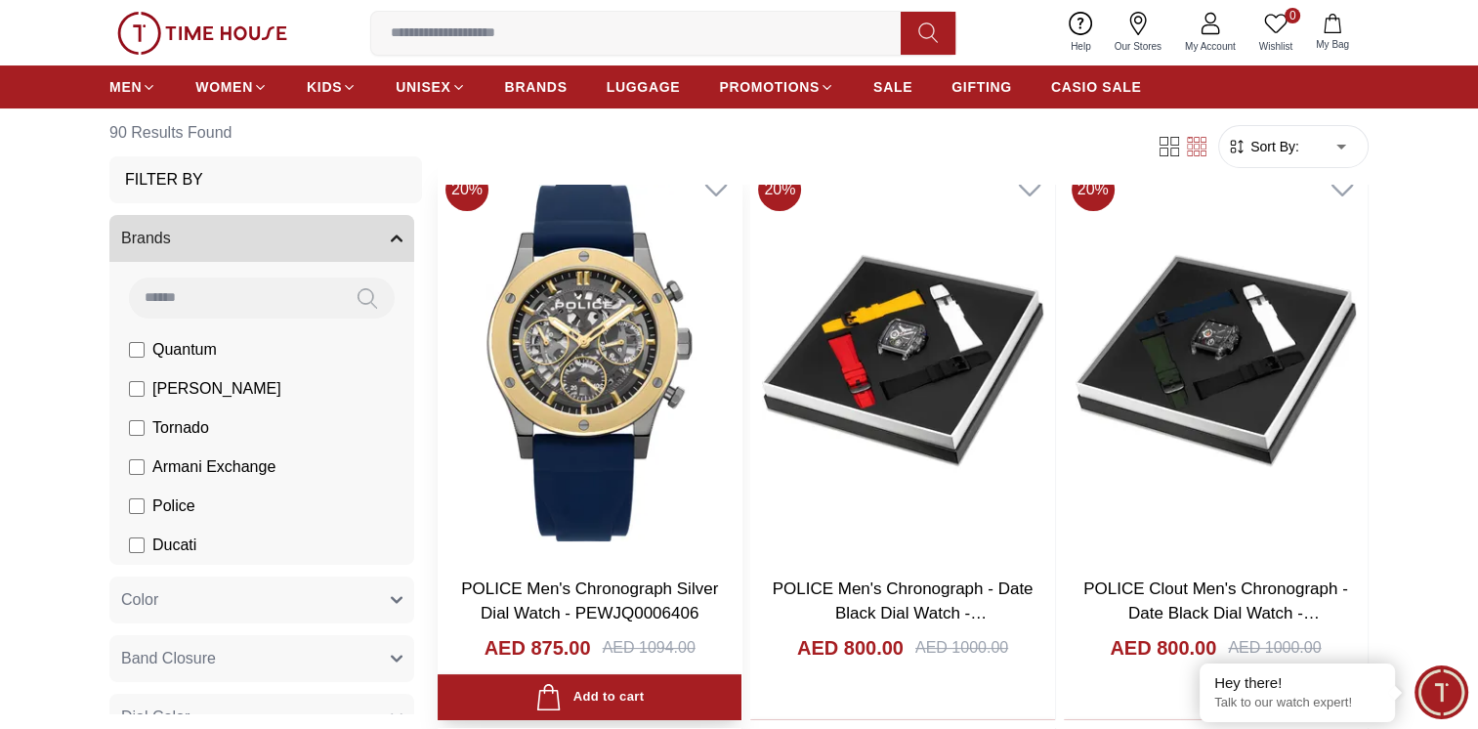
scroll to position [195, 0]
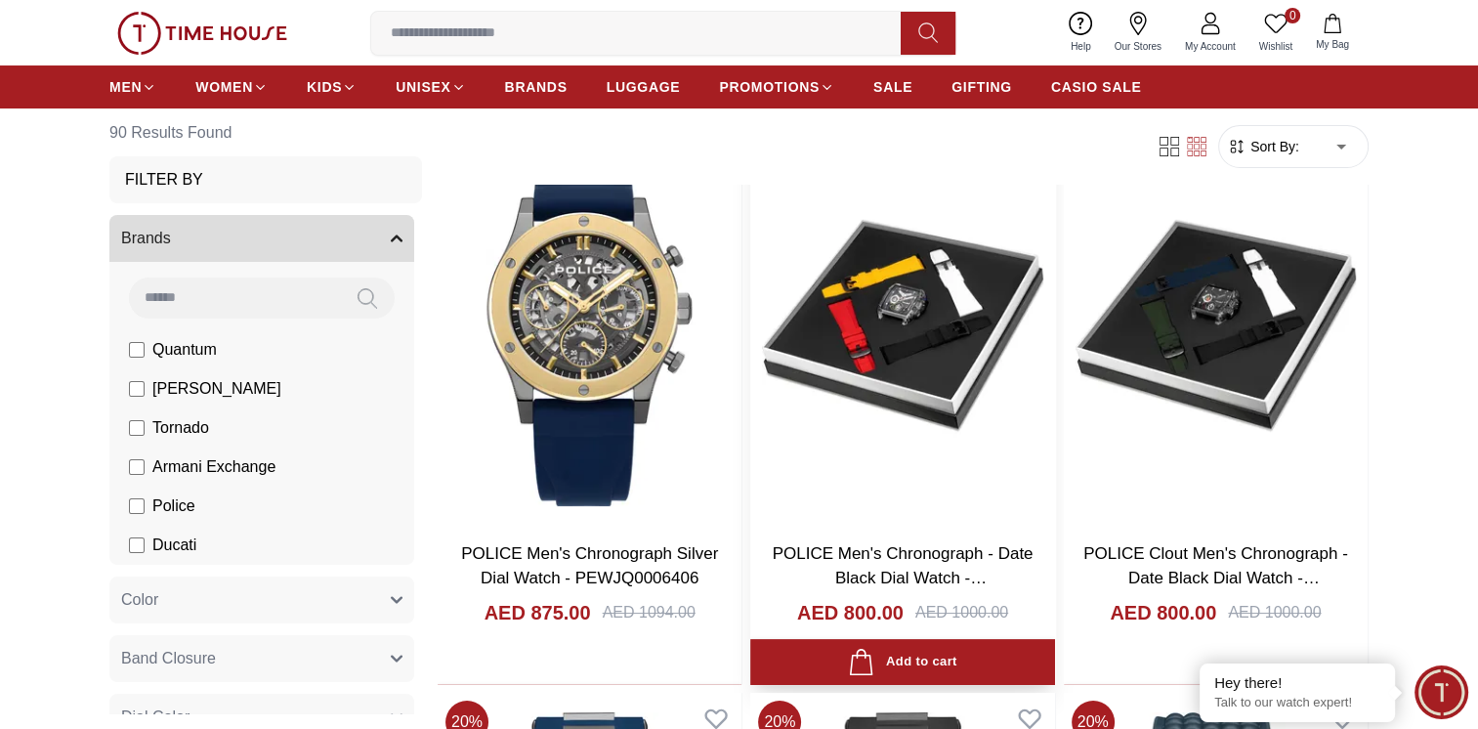
click at [893, 330] on img at bounding box center [902, 325] width 304 height 401
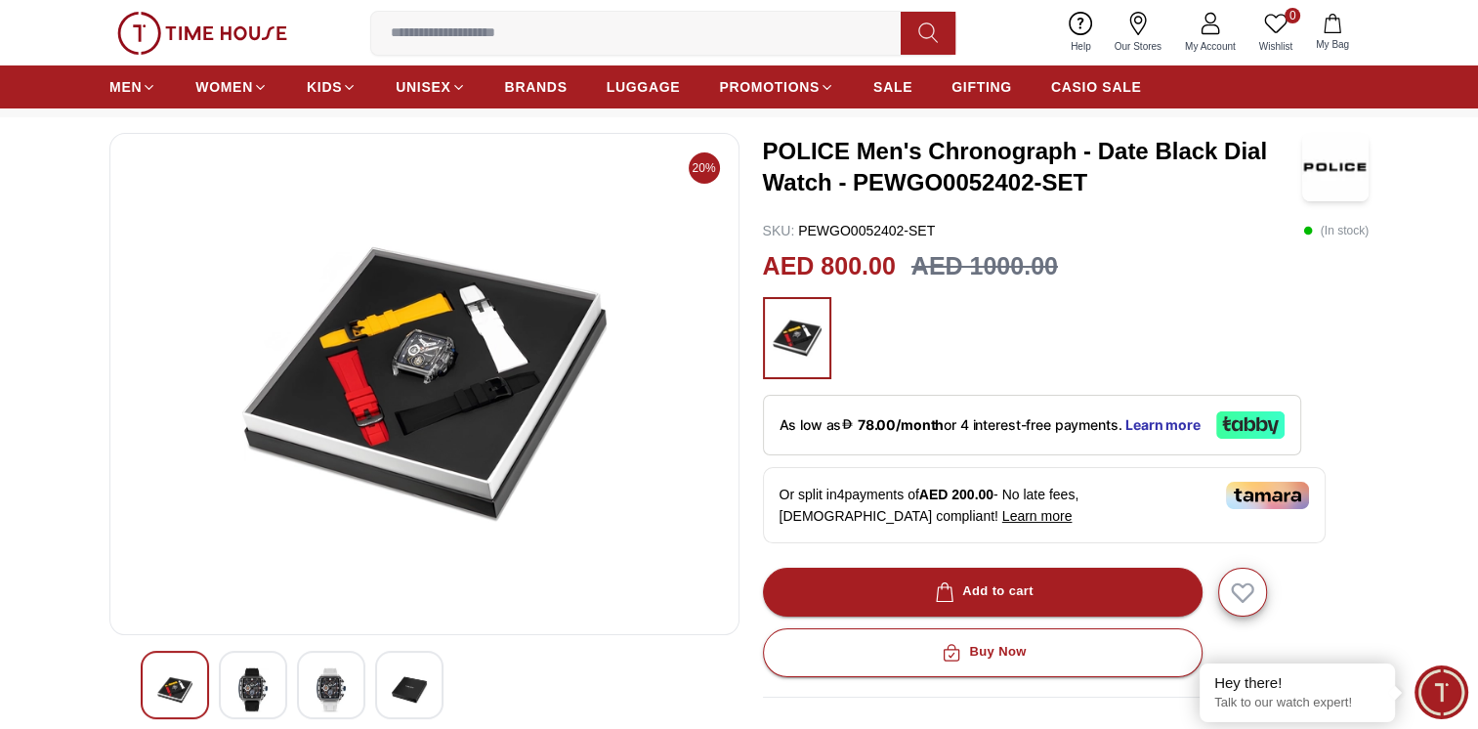
scroll to position [293, 0]
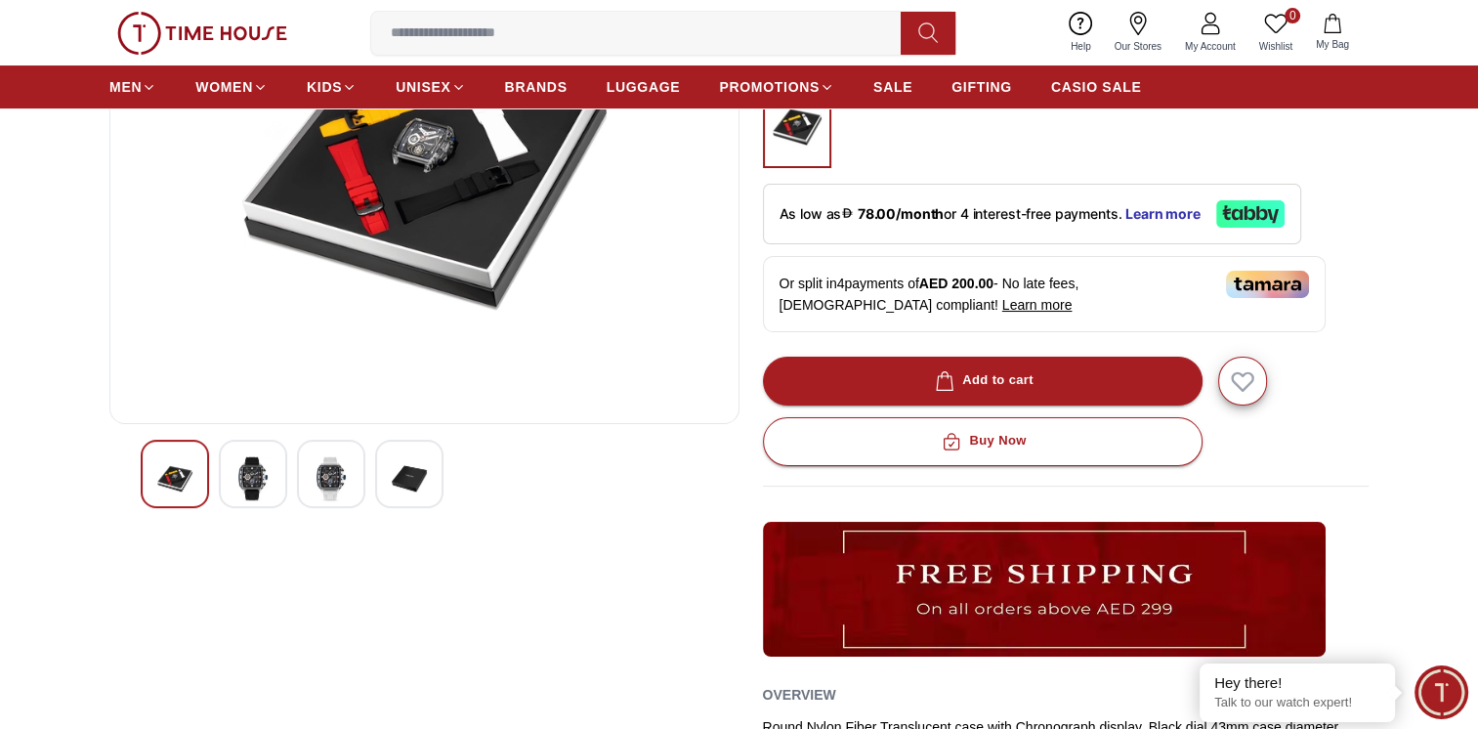
click at [250, 472] on img at bounding box center [252, 478] width 35 height 45
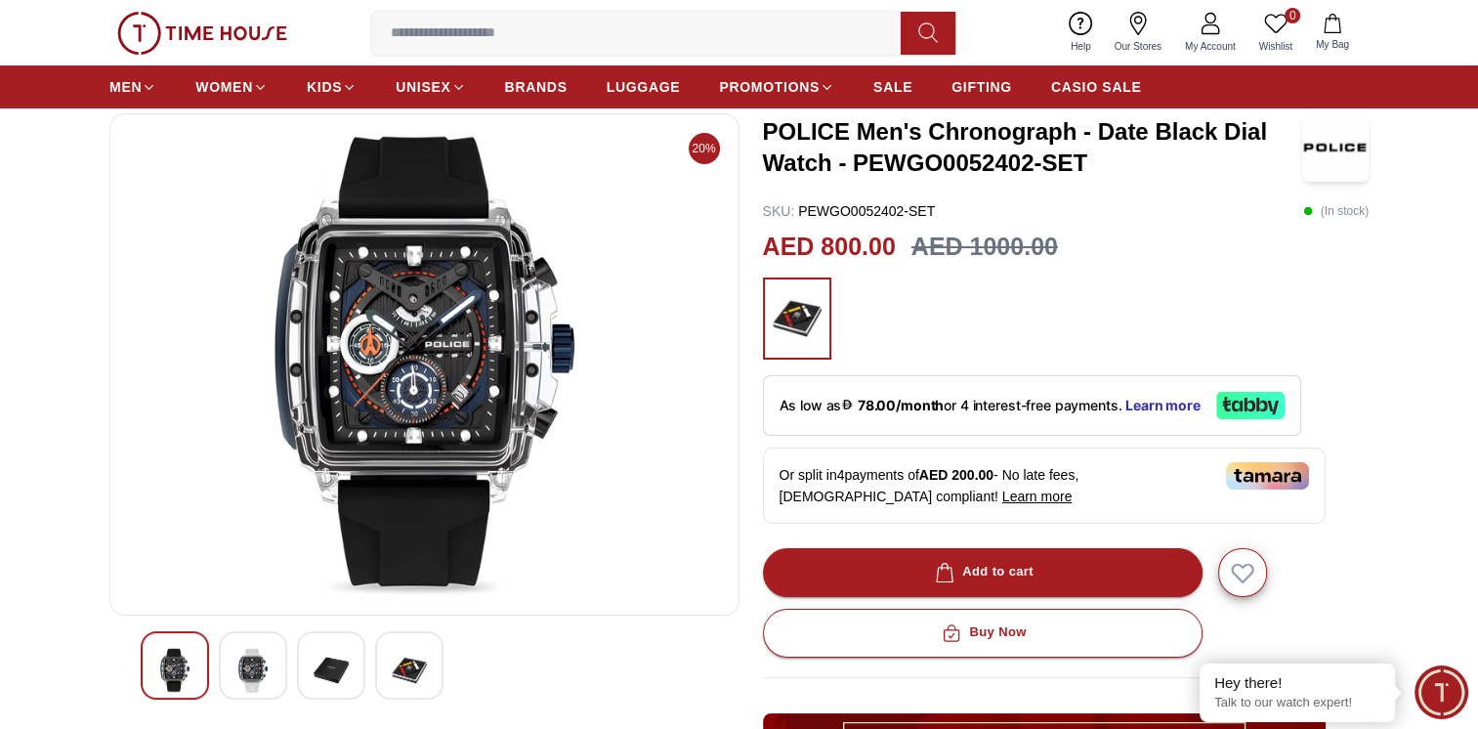
scroll to position [98, 0]
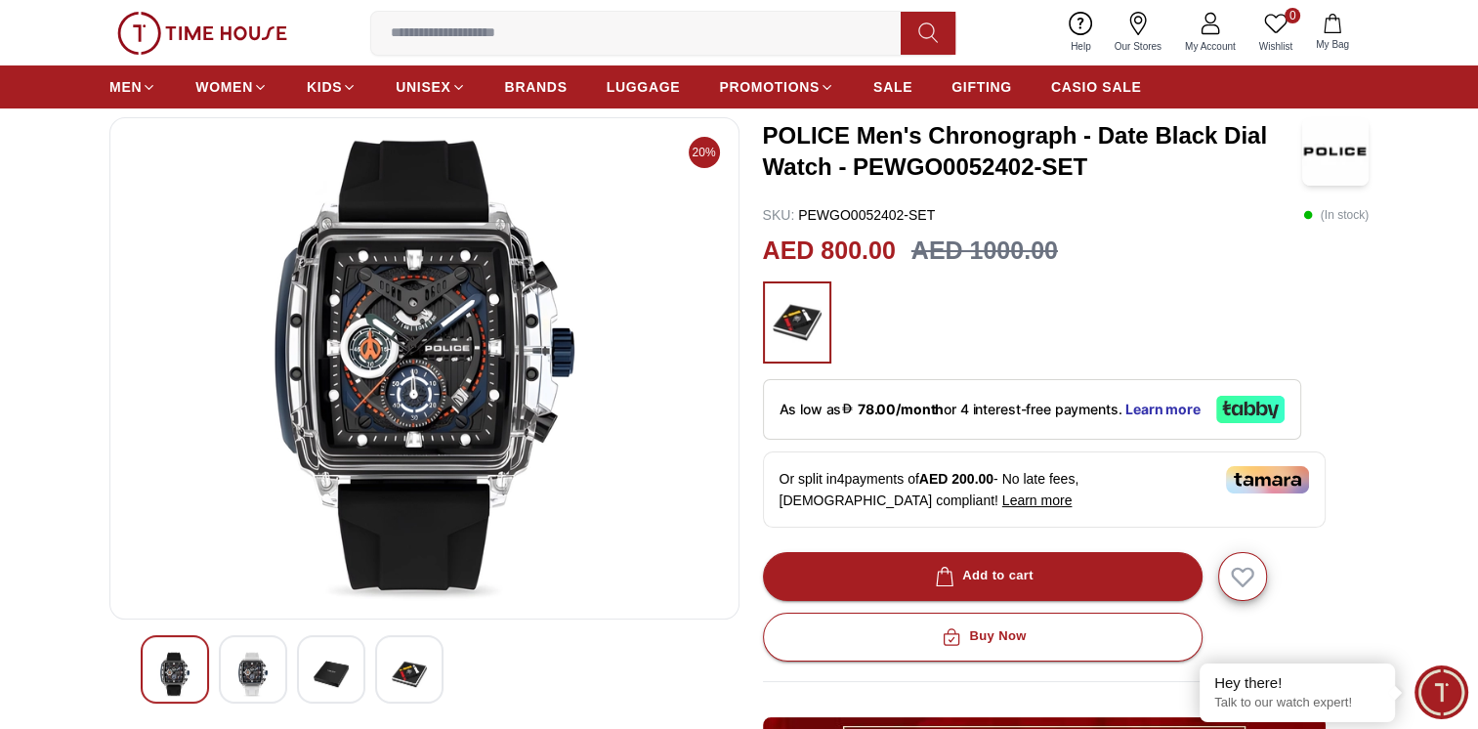
click at [339, 672] on img at bounding box center [331, 674] width 35 height 45
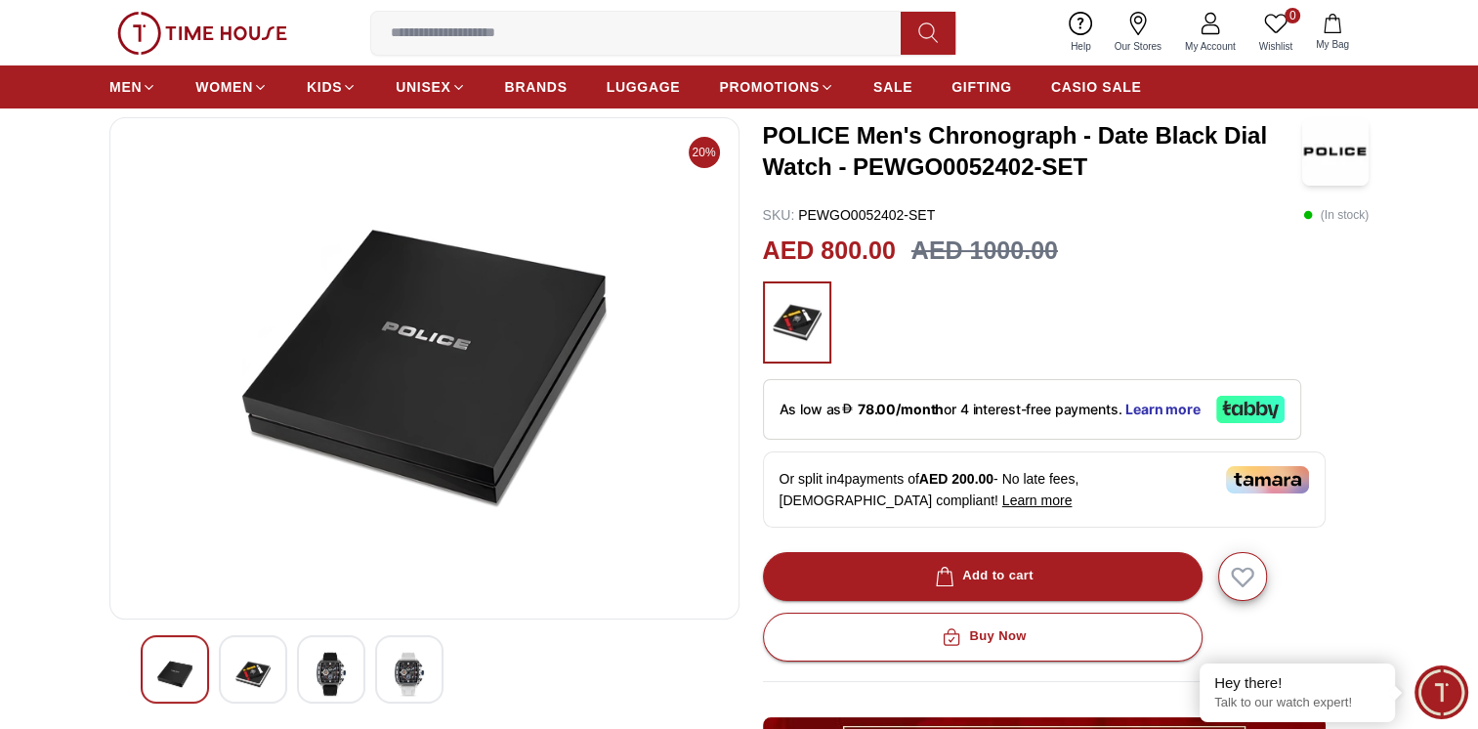
click at [257, 674] on img at bounding box center [252, 674] width 35 height 45
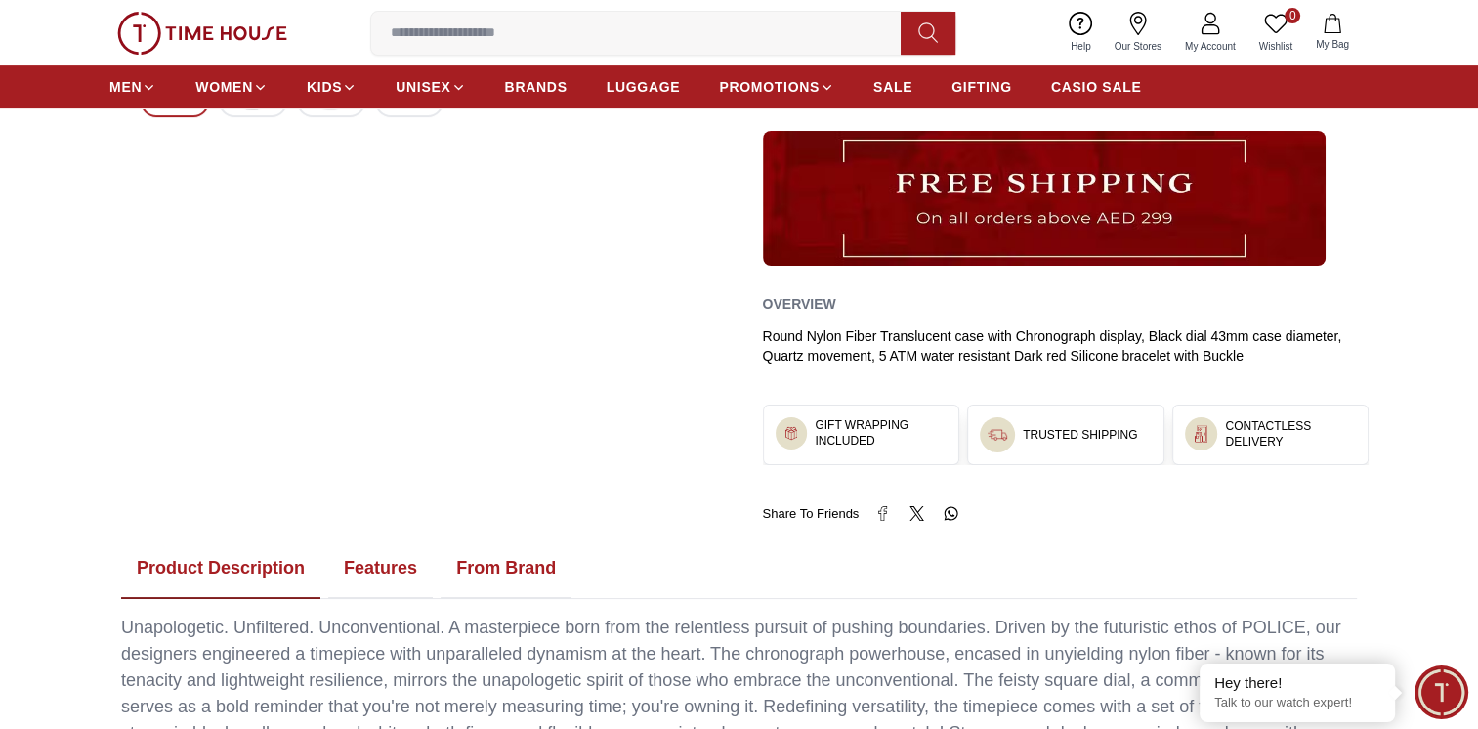
scroll to position [0, 0]
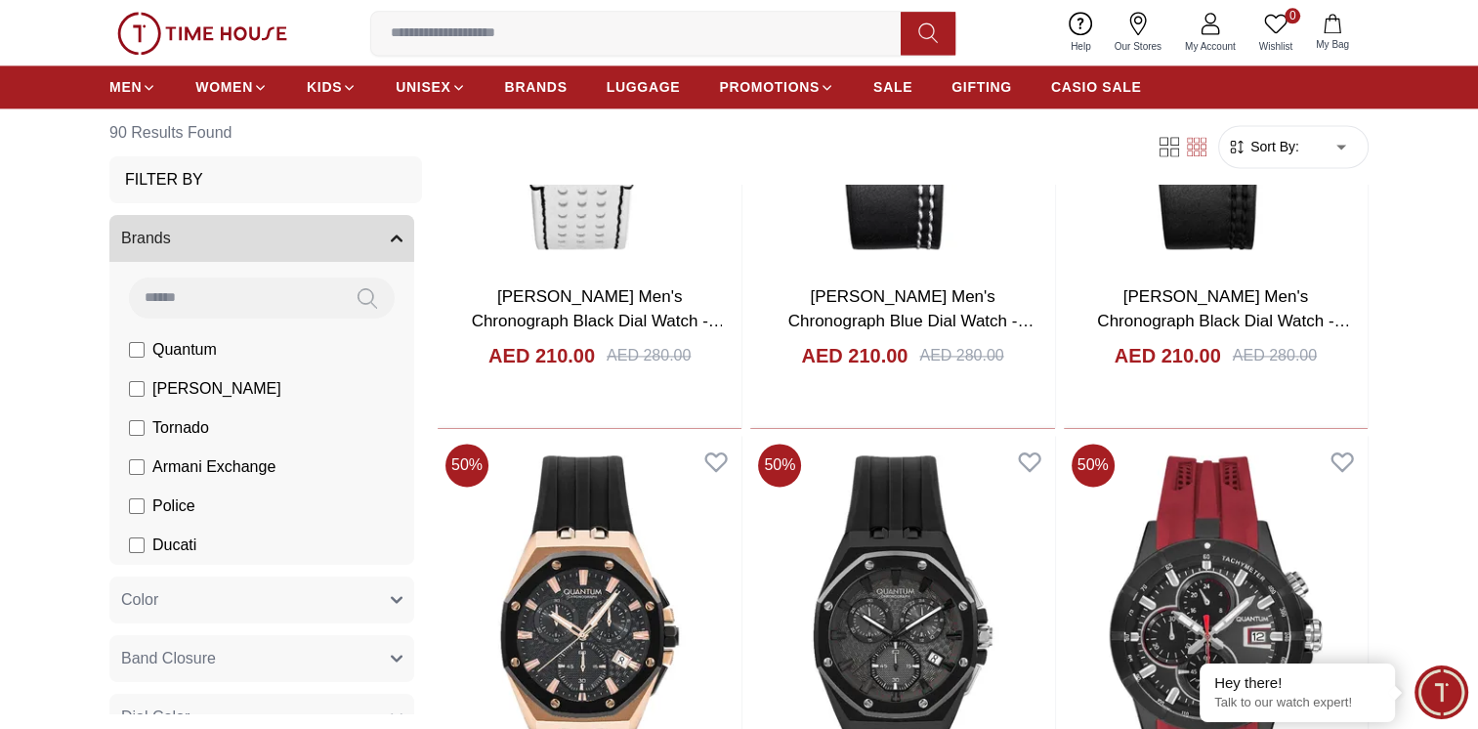
scroll to position [2735, 0]
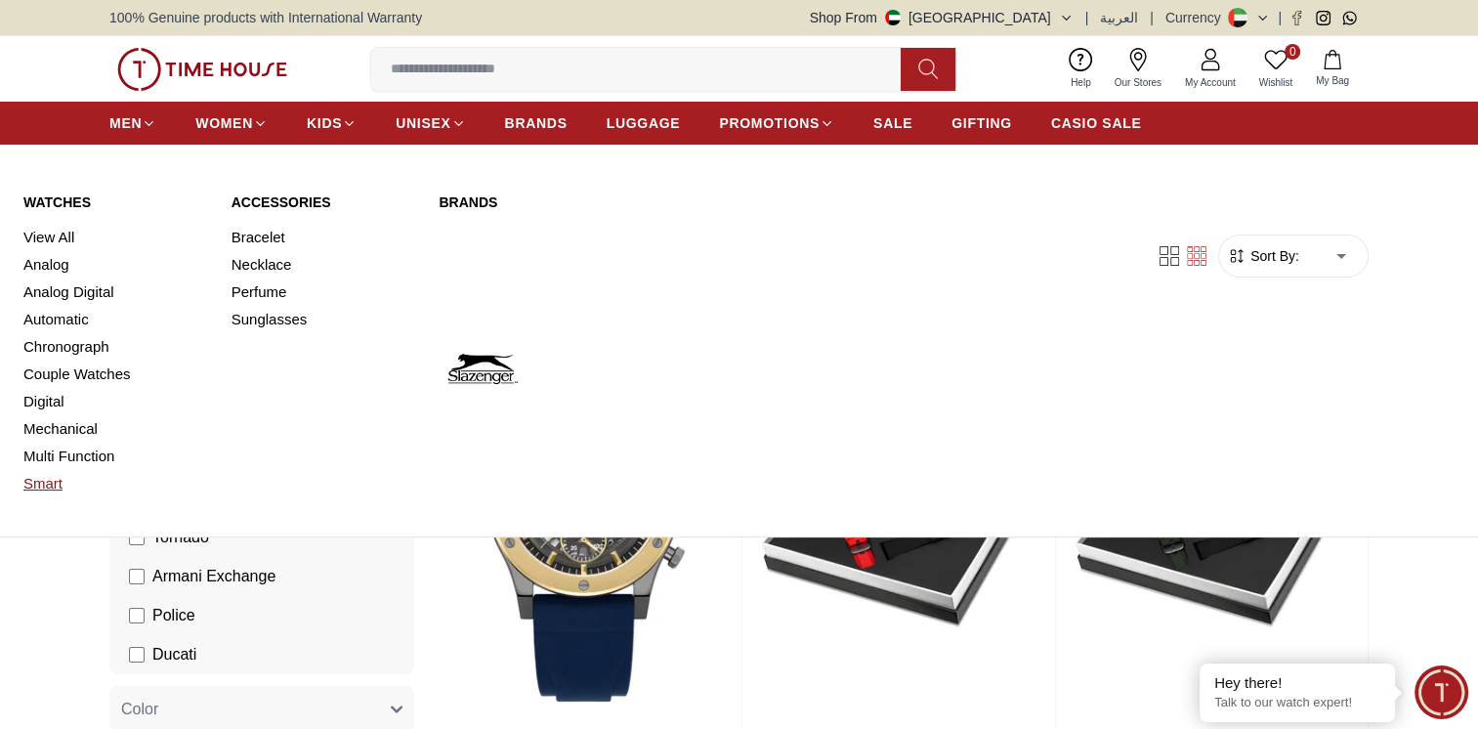
click at [39, 486] on link "Smart" at bounding box center [115, 483] width 185 height 27
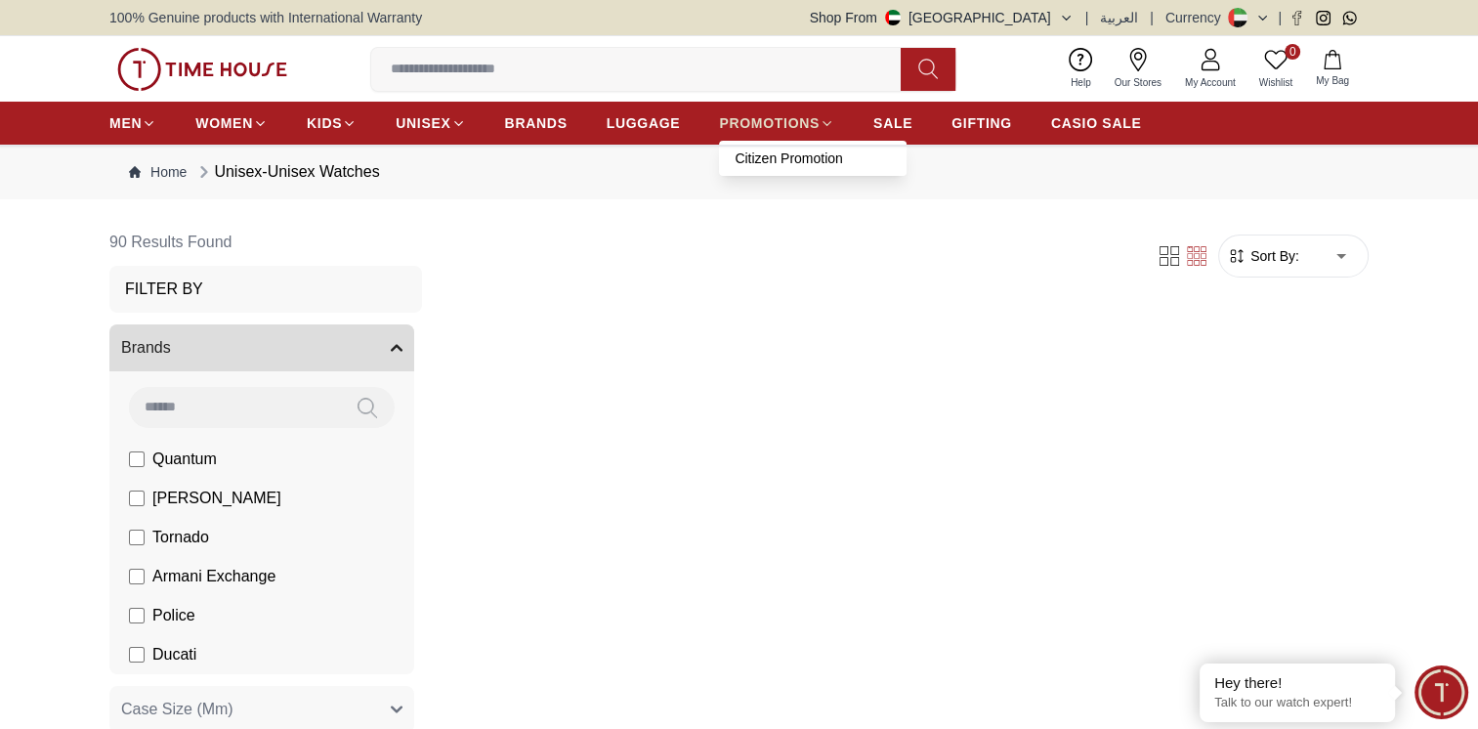
click at [778, 109] on link "PROMOTIONS" at bounding box center [776, 123] width 115 height 35
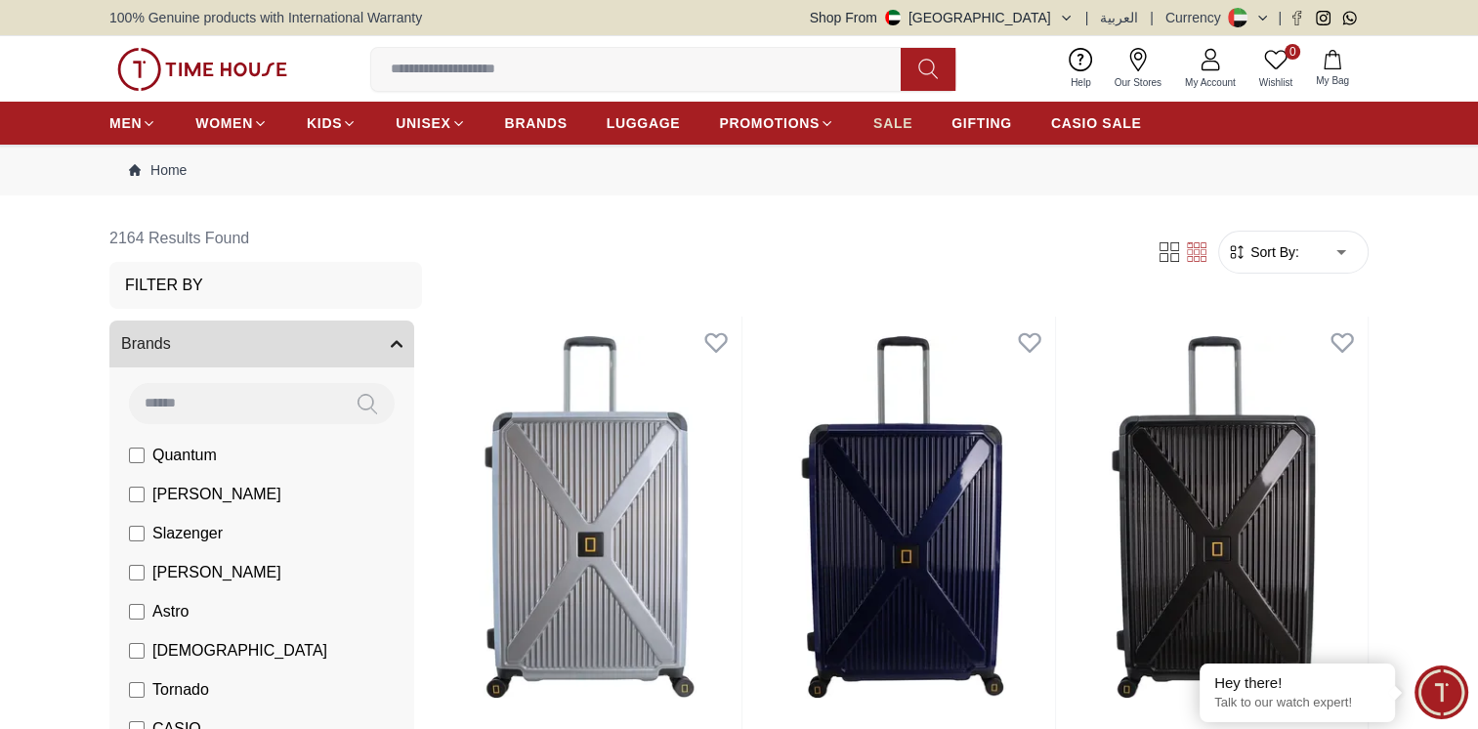
click at [894, 115] on span "SALE" at bounding box center [892, 123] width 39 height 20
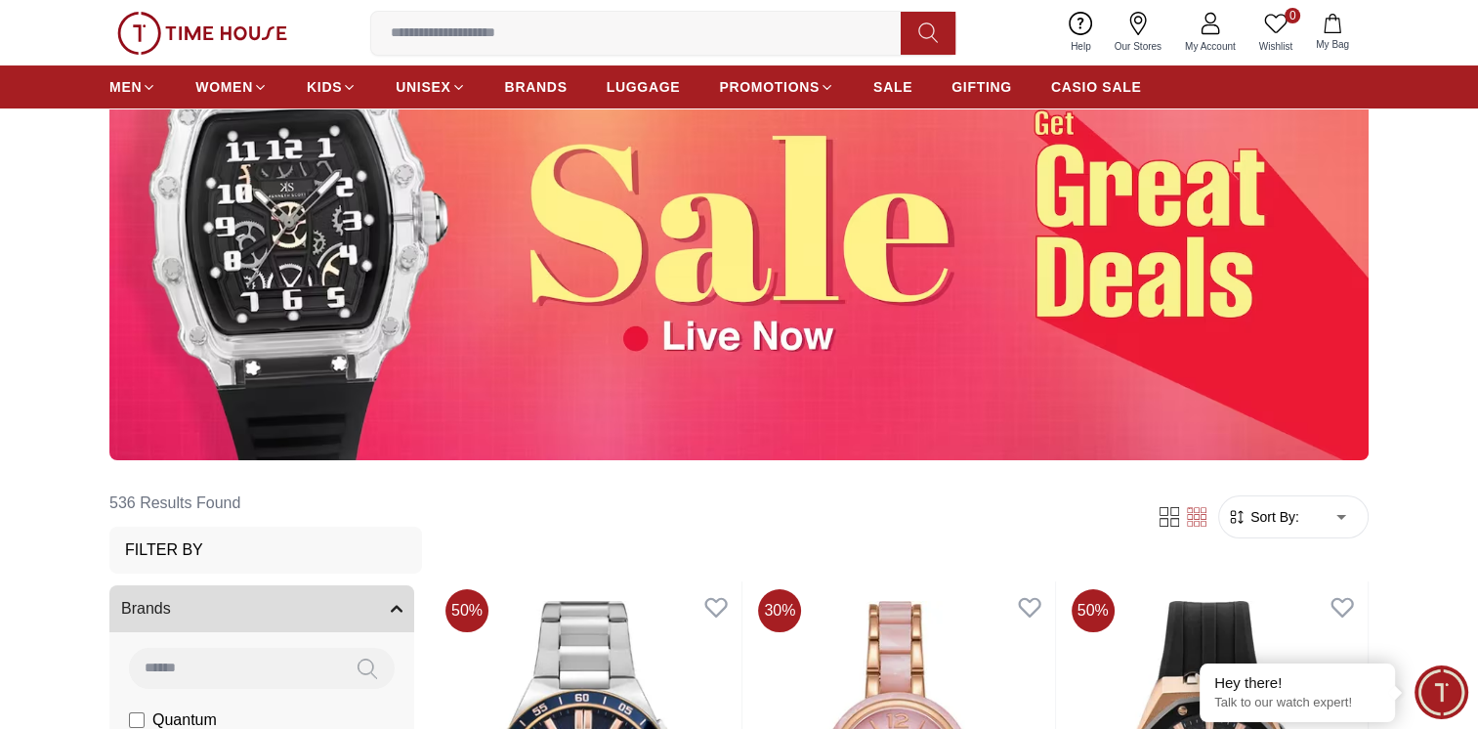
scroll to position [195, 0]
click at [445, 261] on img at bounding box center [738, 240] width 1259 height 441
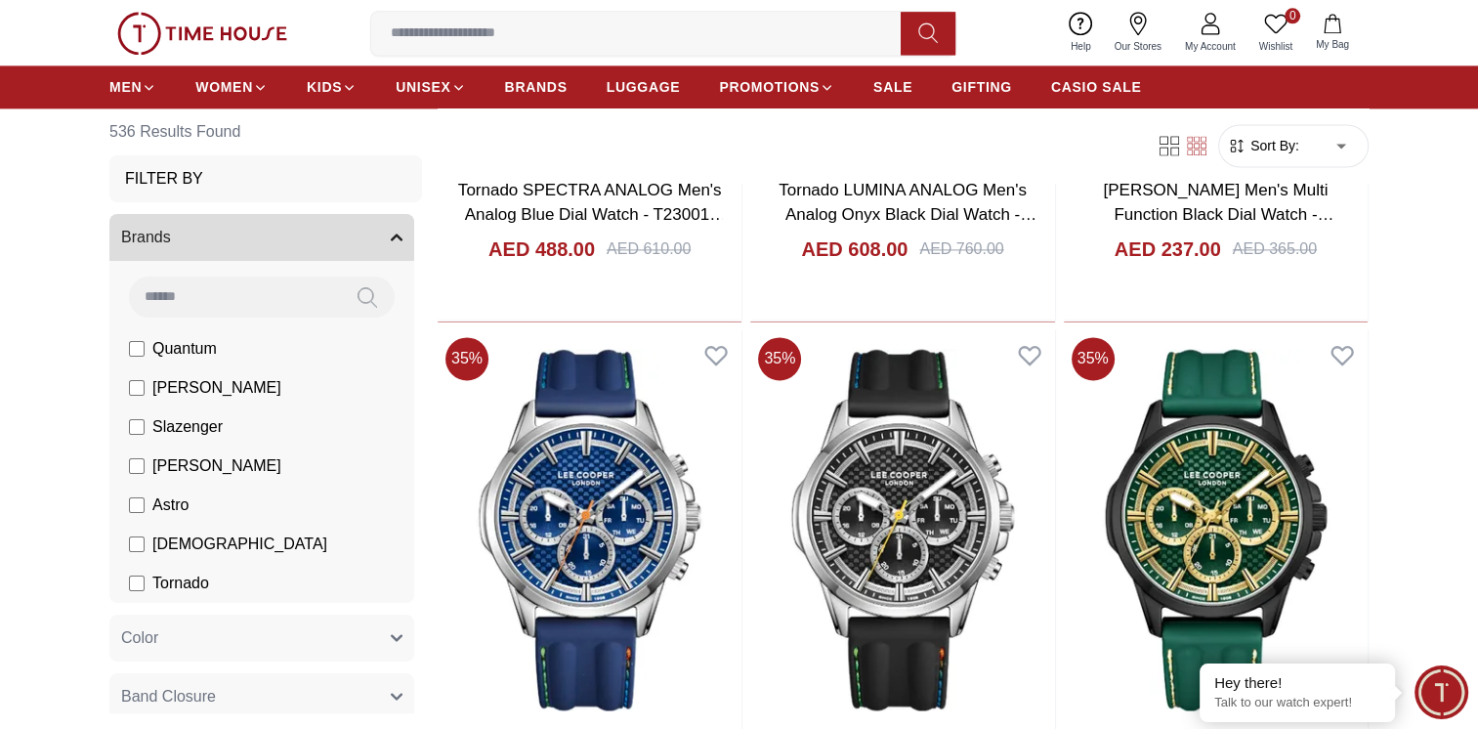
scroll to position [2735, 0]
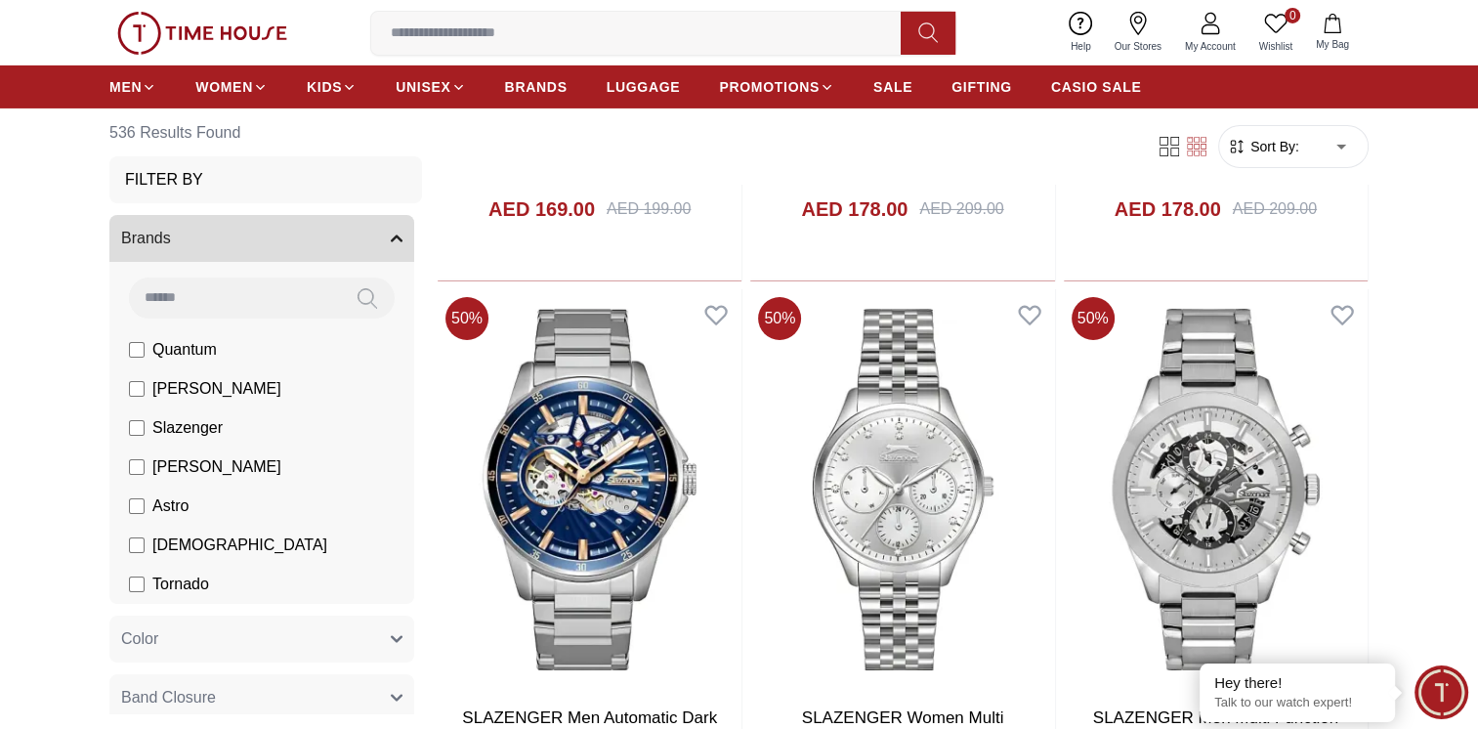
scroll to position [6741, 0]
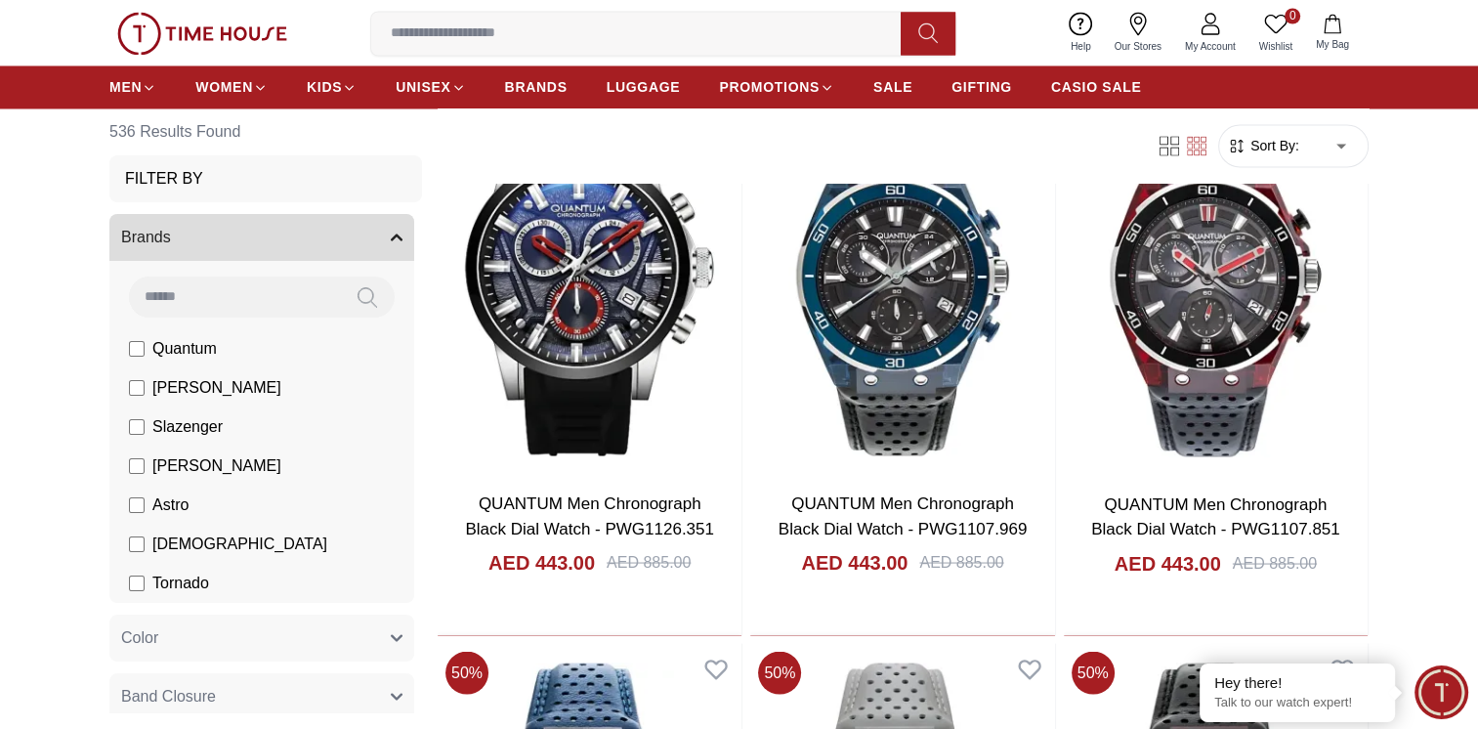
scroll to position [10869, 0]
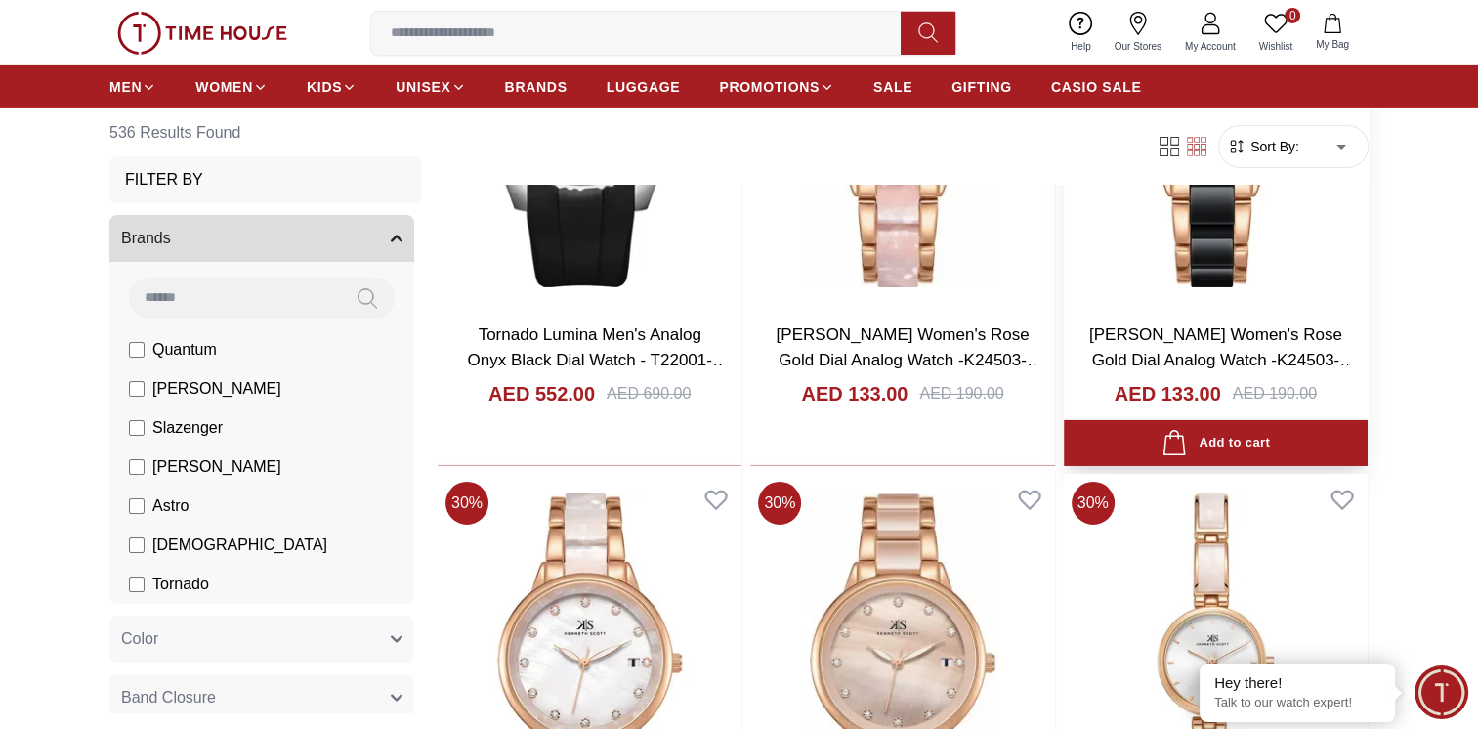
scroll to position [13662, 0]
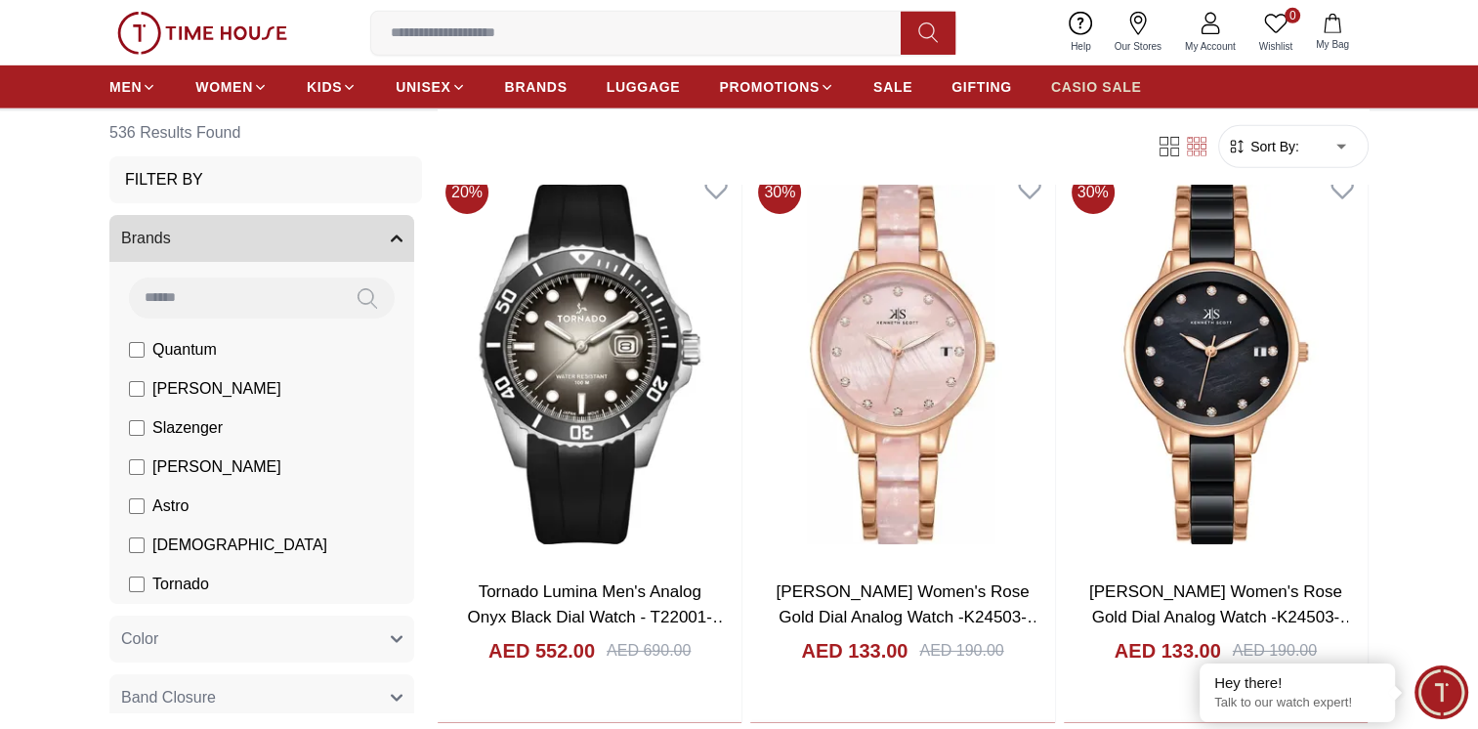
click at [1080, 82] on span "CASIO SALE" at bounding box center [1096, 87] width 91 height 20
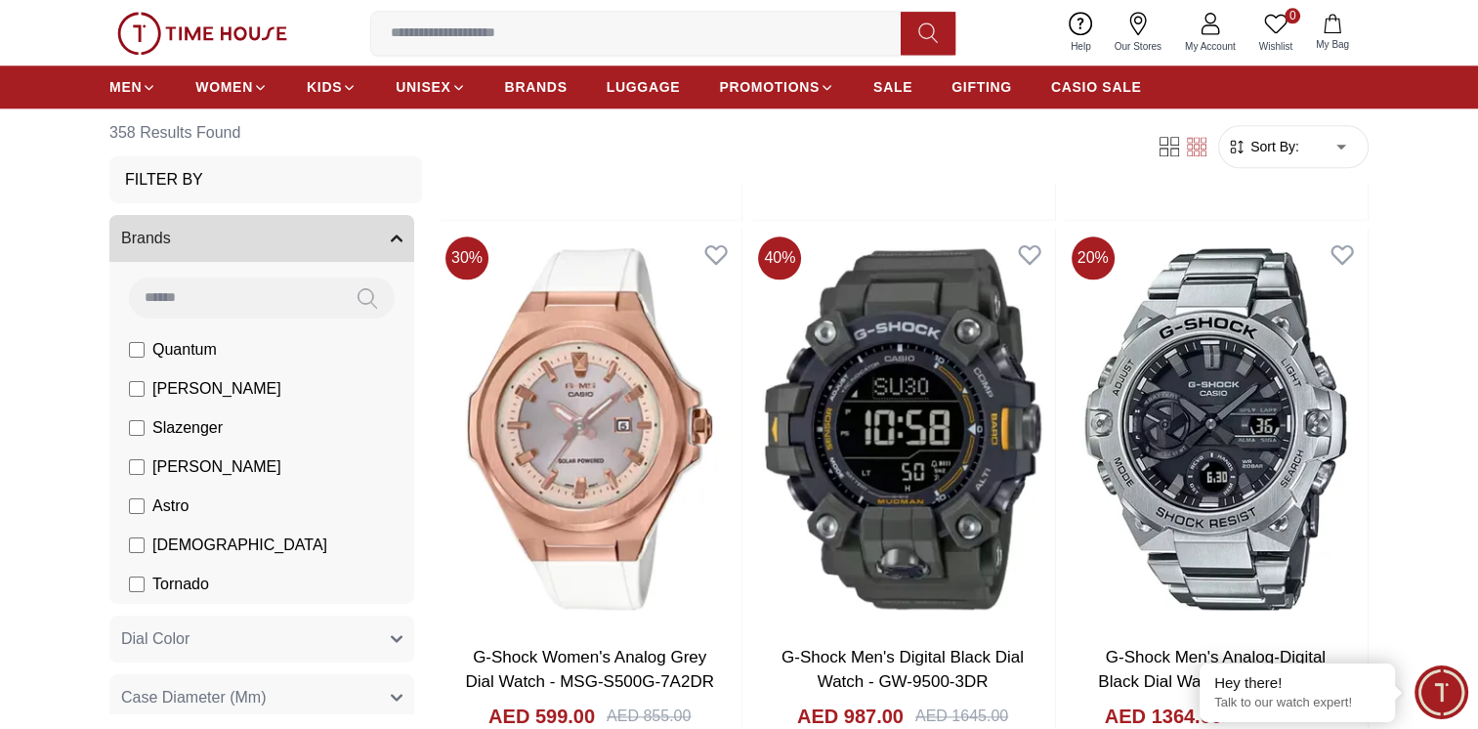
scroll to position [2638, 0]
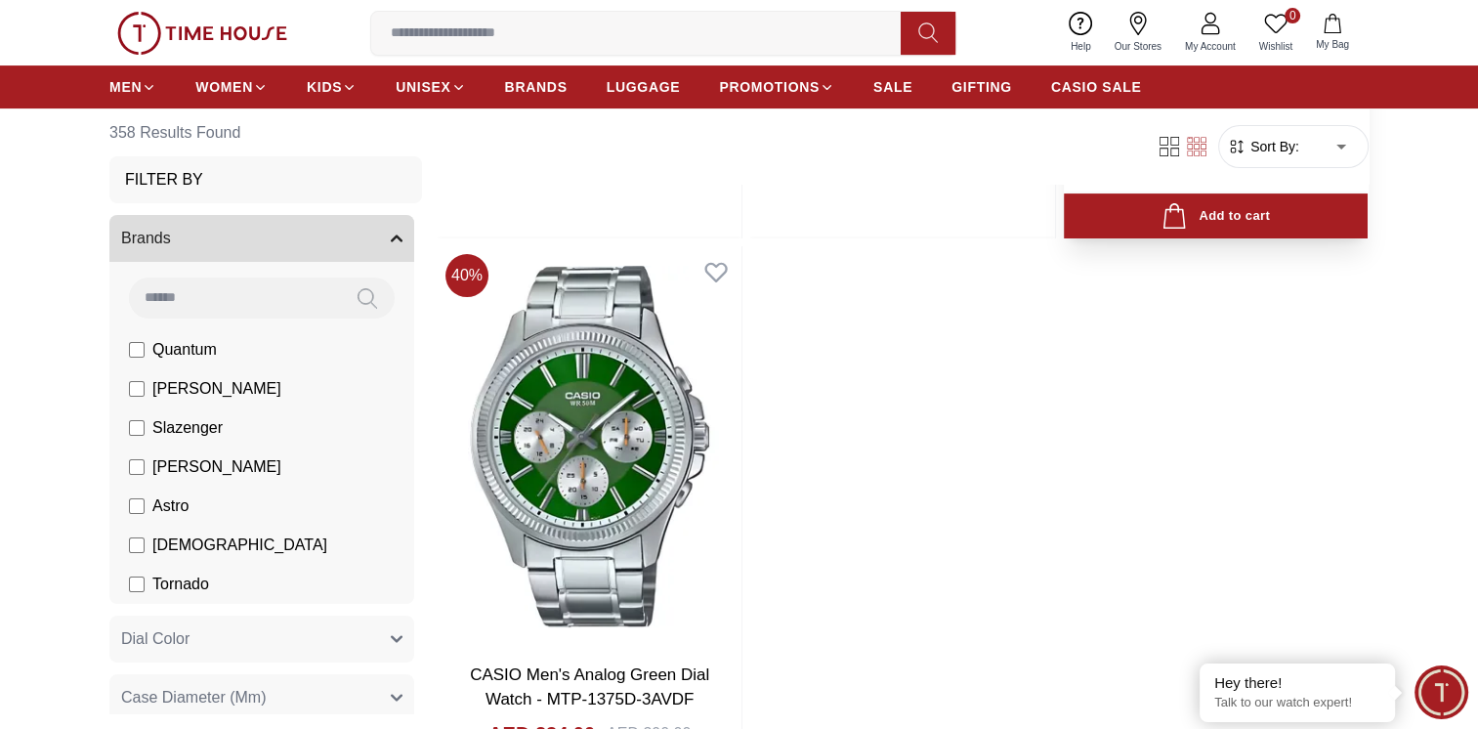
scroll to position [7913, 0]
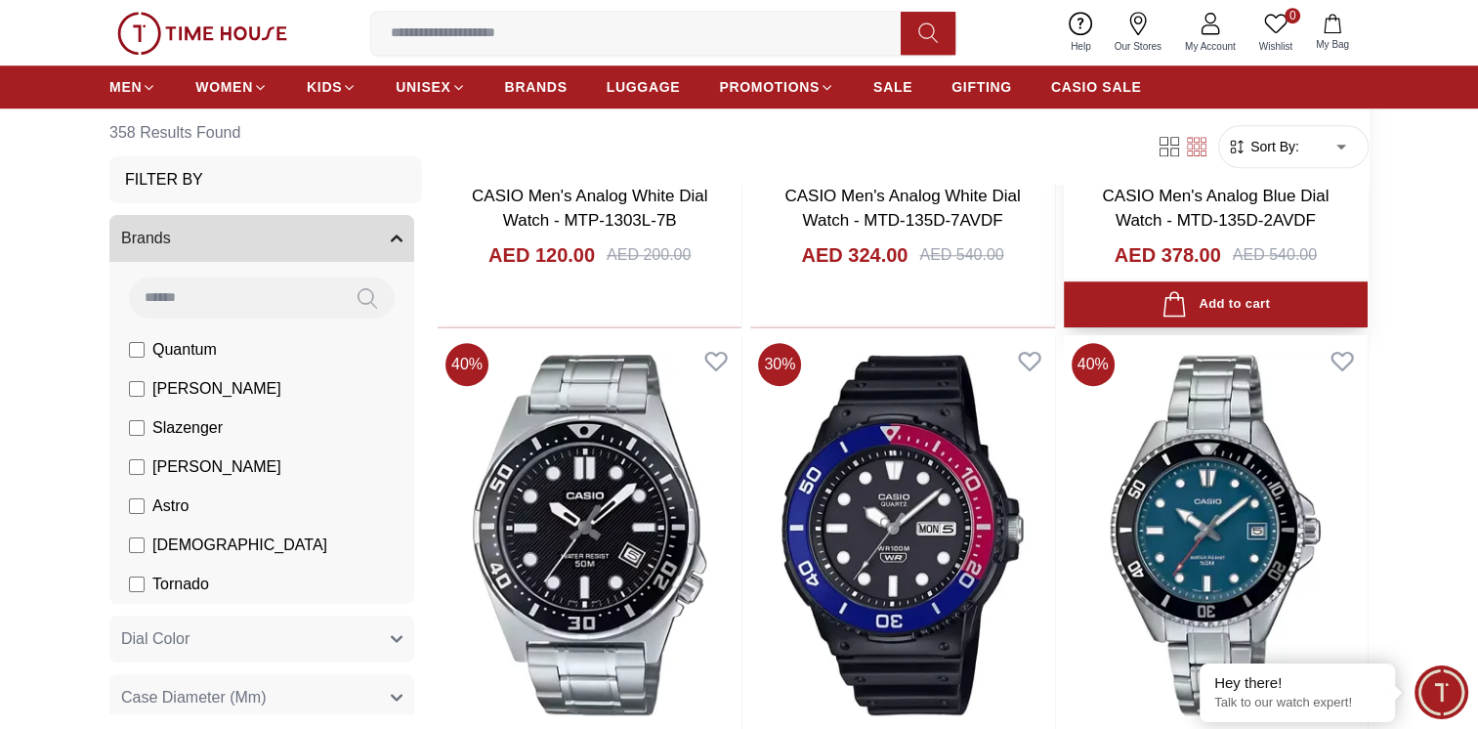
scroll to position [8988, 0]
